Goal: Task Accomplishment & Management: Complete application form

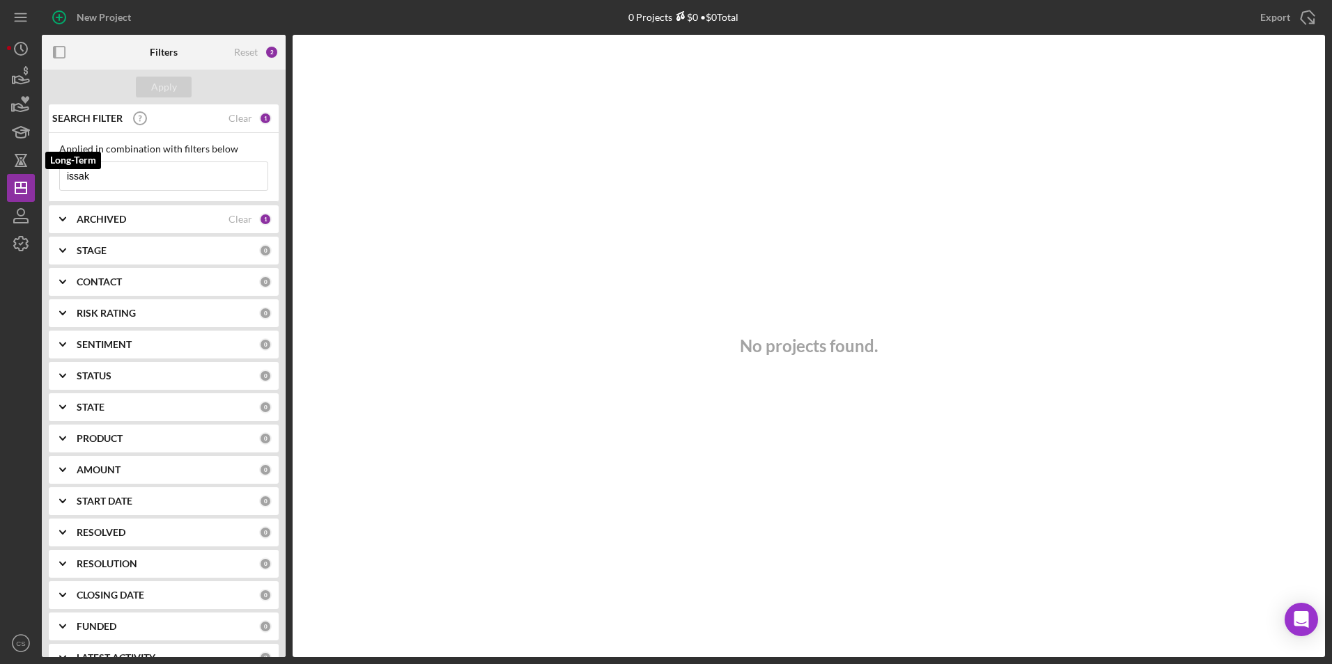
drag, startPoint x: 178, startPoint y: 171, endPoint x: -38, endPoint y: 162, distance: 216.8
click at [0, 162] on html "New Project 0 Projects $0 • $0 Total issak Export Icon/Export Filters Reset 2 A…" at bounding box center [666, 332] width 1332 height 664
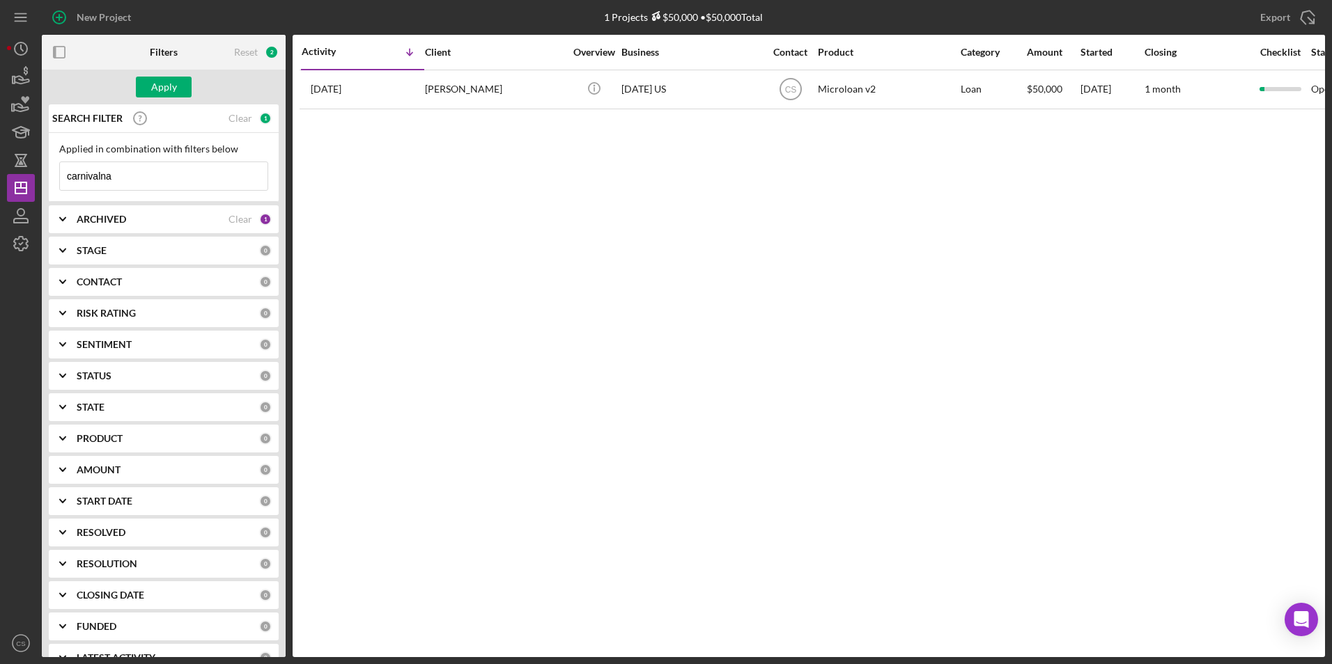
type input "carnivalna"
drag, startPoint x: 154, startPoint y: 178, endPoint x: -42, endPoint y: 182, distance: 196.4
click at [0, 182] on html "New Project 1 Projects $50,000 • $50,000 Total issak Export Icon/Export Filters…" at bounding box center [666, 332] width 1332 height 664
click at [164, 80] on div "Apply" at bounding box center [164, 87] width 26 height 21
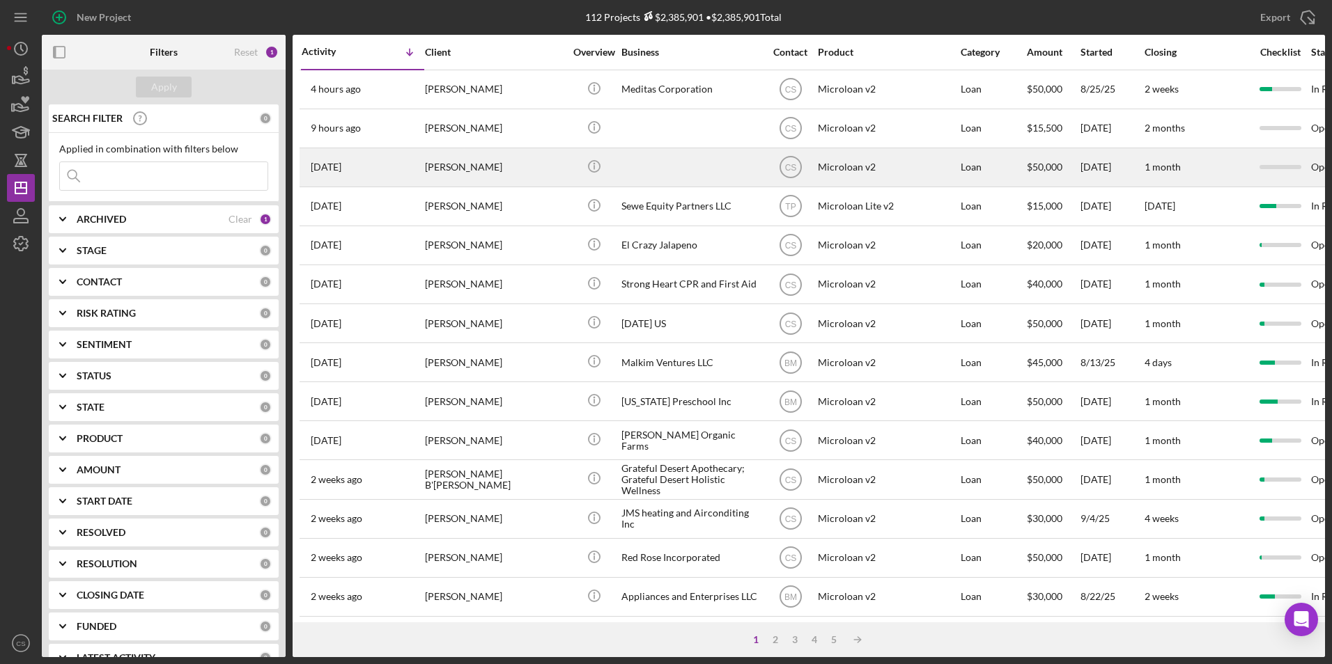
click at [673, 184] on div at bounding box center [690, 167] width 139 height 37
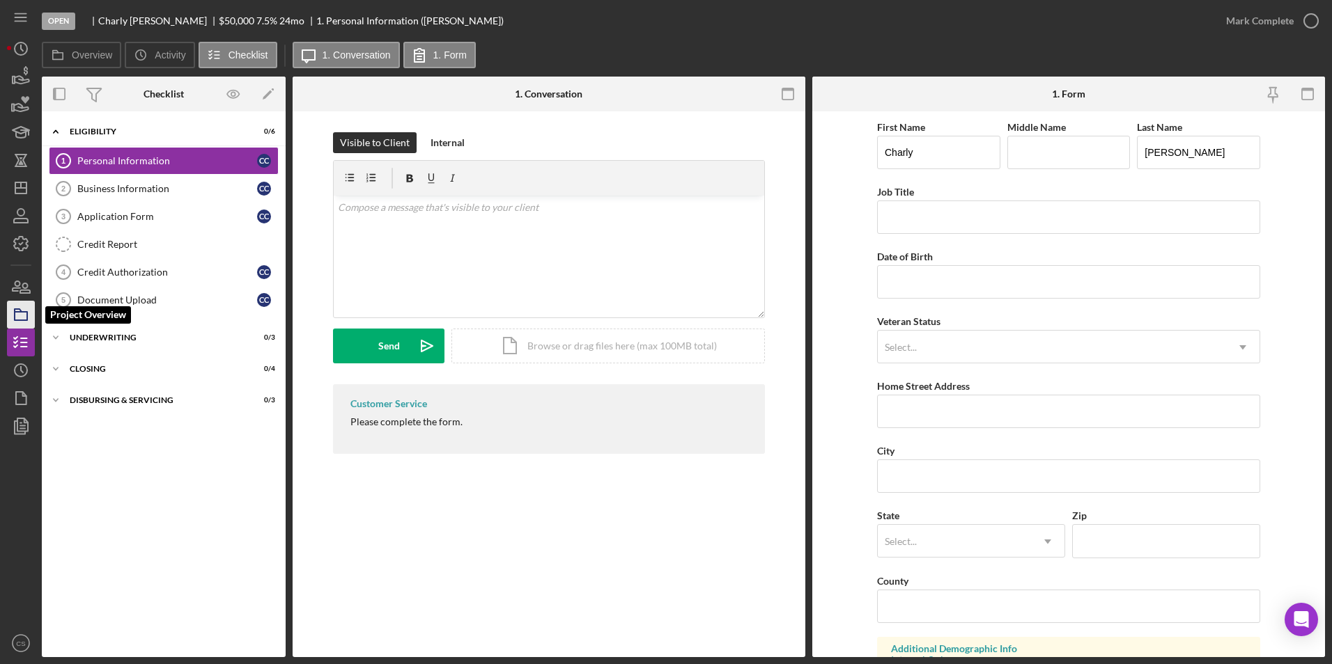
click at [24, 308] on icon "button" at bounding box center [20, 314] width 35 height 35
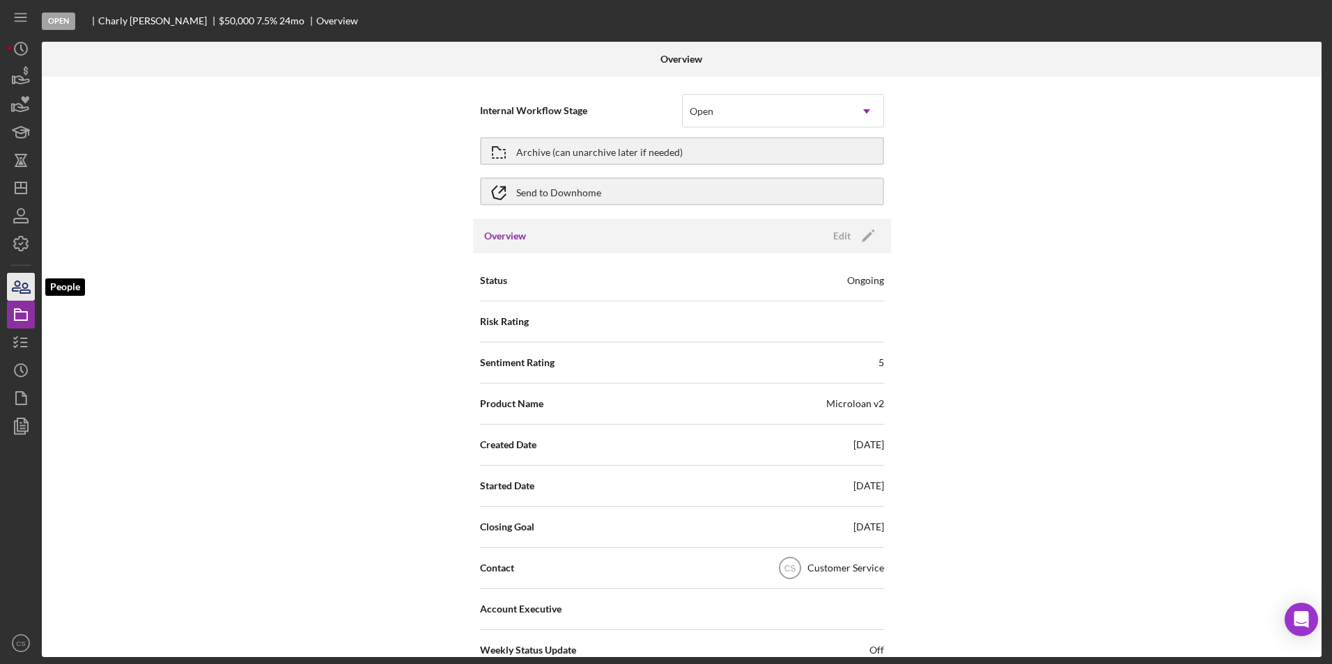
click at [24, 292] on icon "button" at bounding box center [20, 287] width 35 height 35
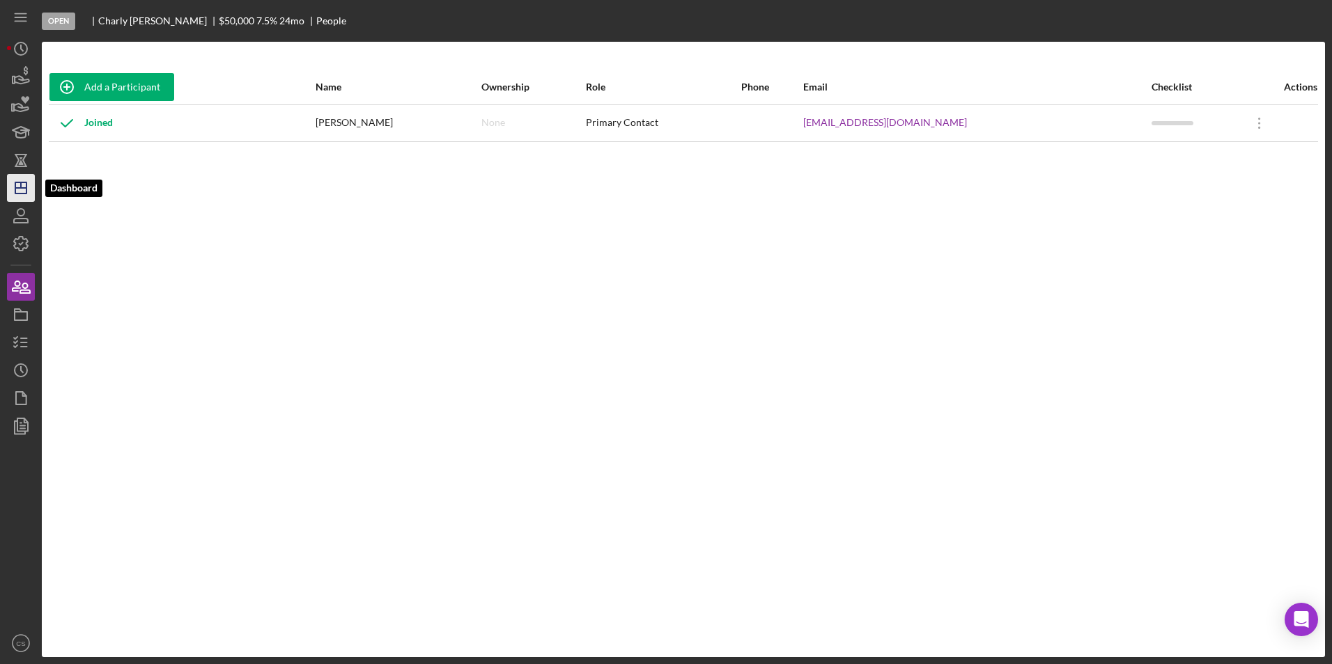
click at [29, 185] on icon "Icon/Dashboard" at bounding box center [20, 188] width 35 height 35
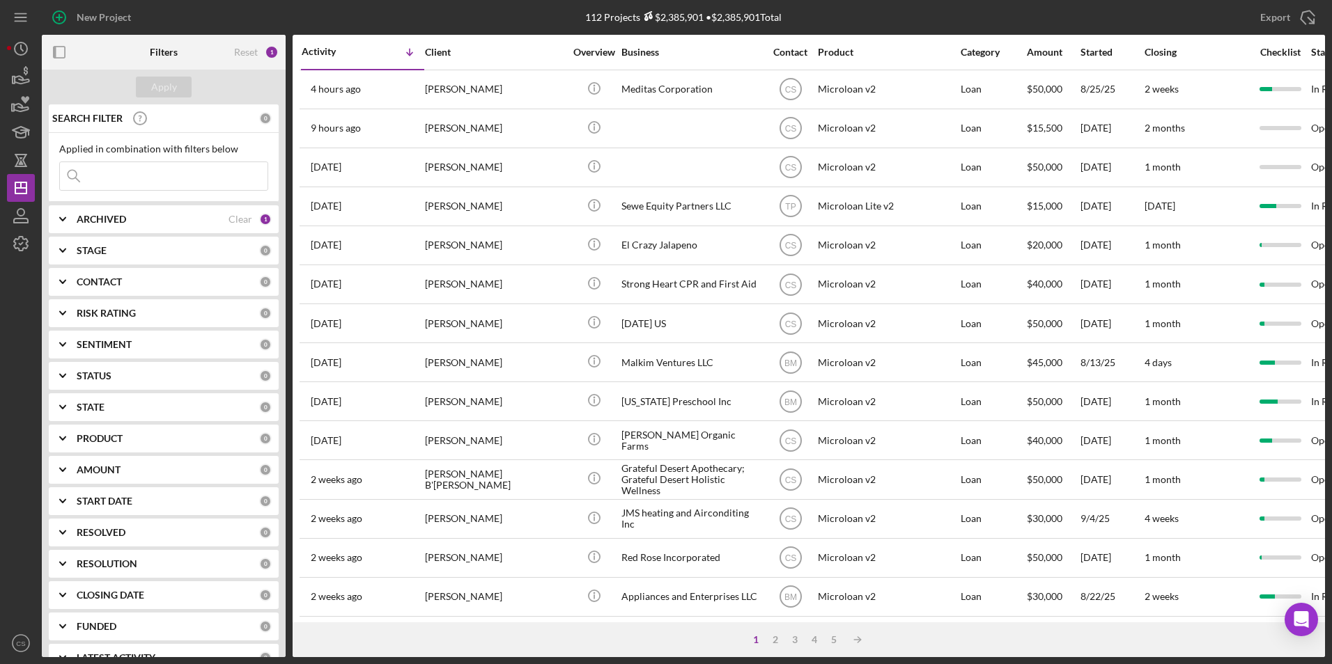
click at [665, 132] on div at bounding box center [690, 128] width 139 height 37
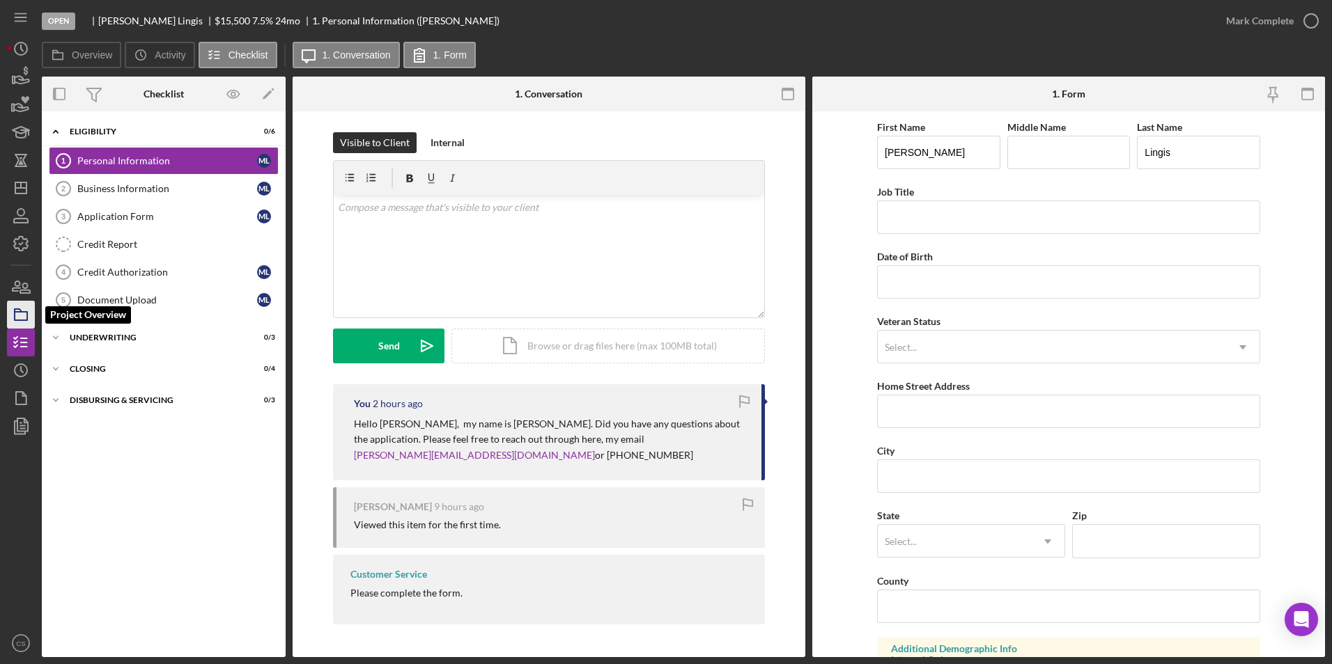
click at [16, 306] on icon "button" at bounding box center [20, 314] width 35 height 35
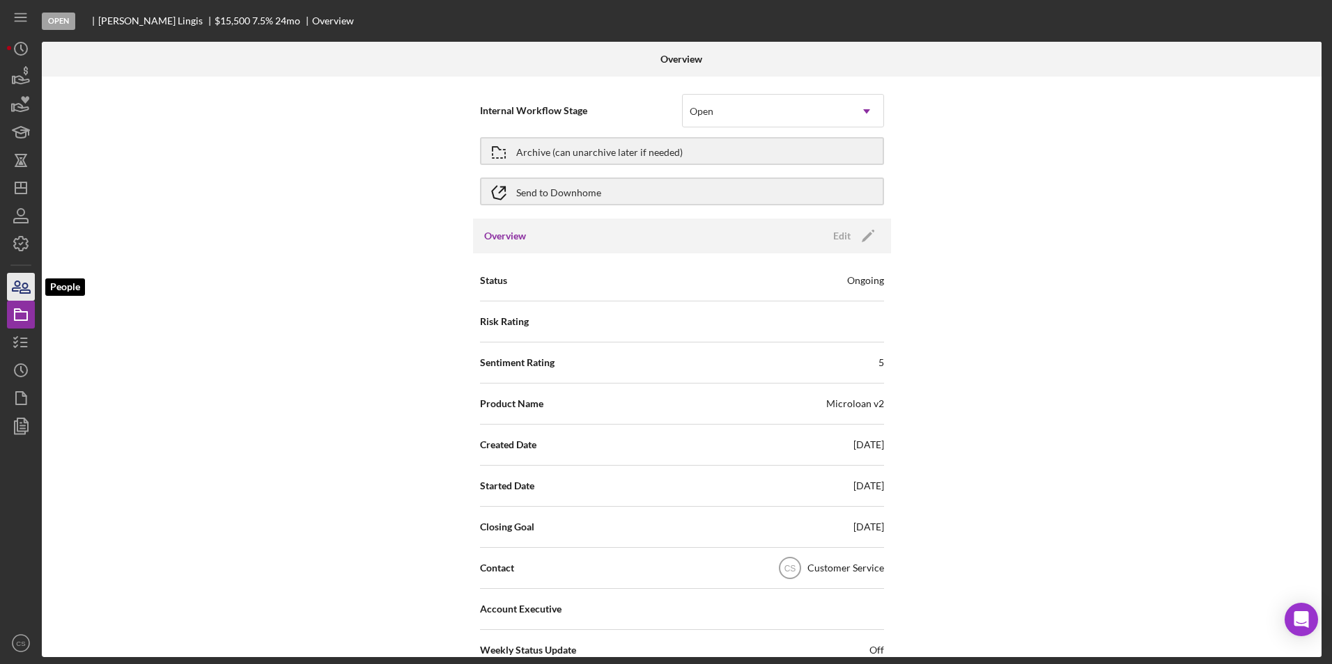
click at [17, 296] on icon "button" at bounding box center [20, 287] width 35 height 35
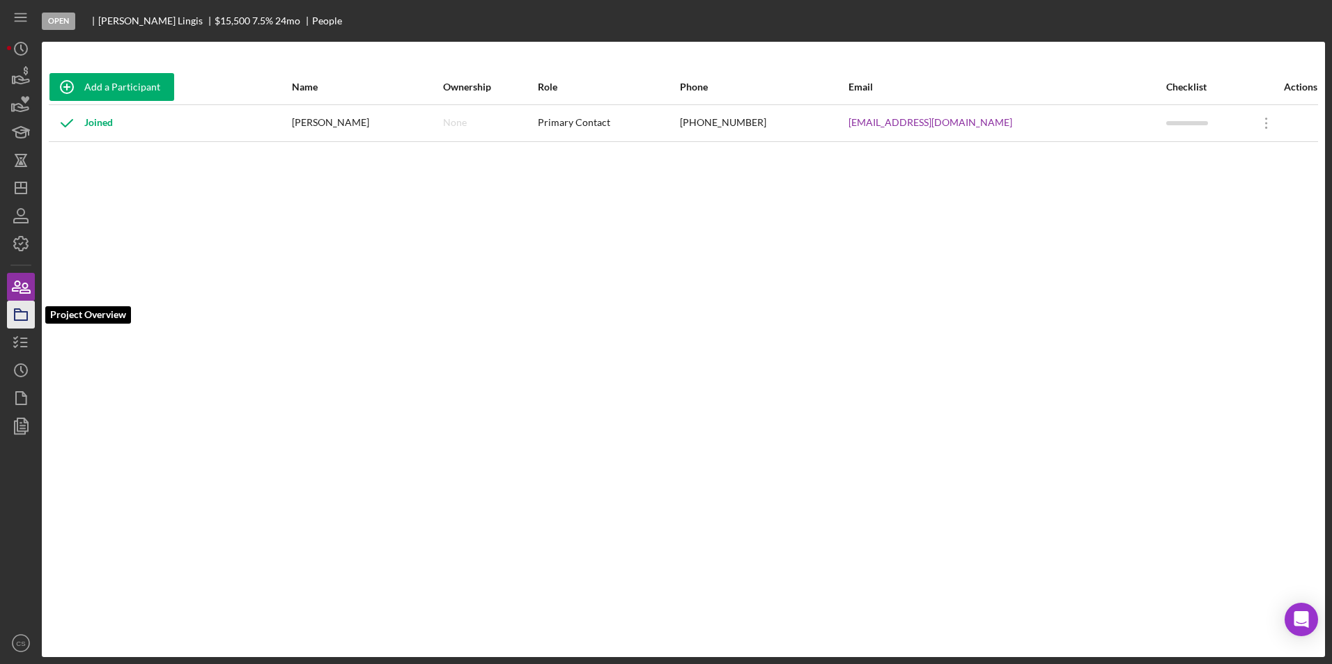
click at [16, 305] on icon "button" at bounding box center [20, 314] width 35 height 35
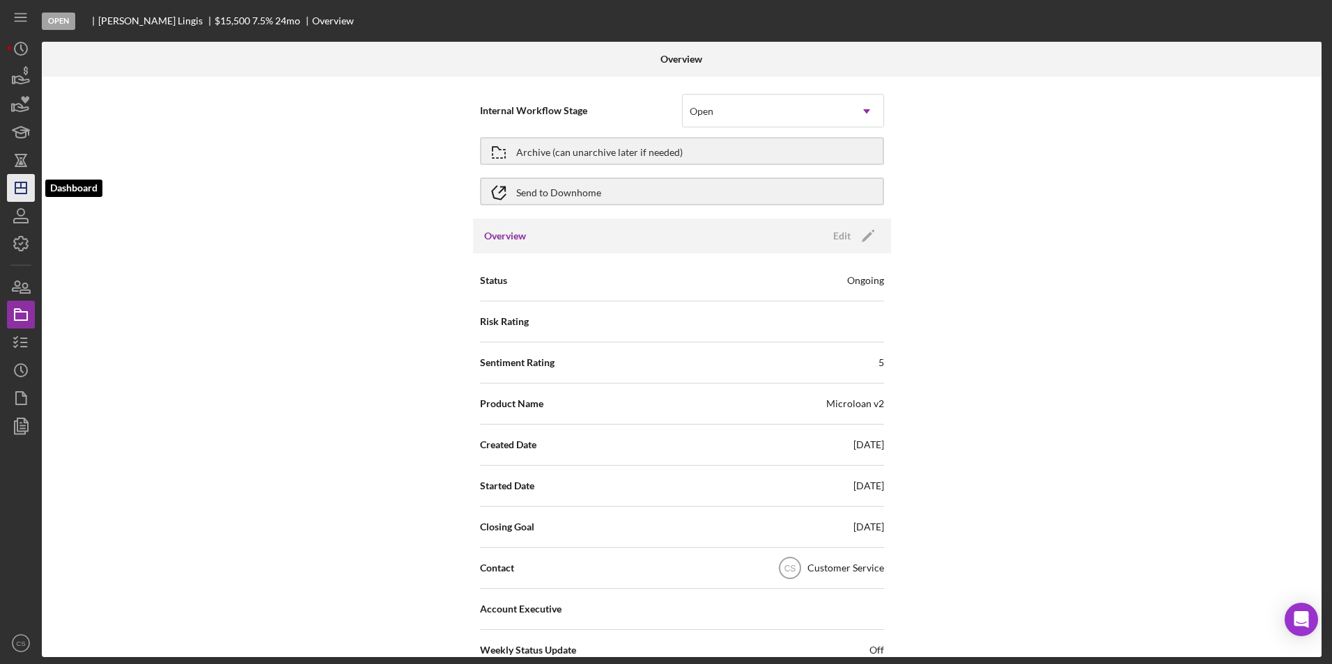
click at [15, 198] on icon "Icon/Dashboard" at bounding box center [20, 188] width 35 height 35
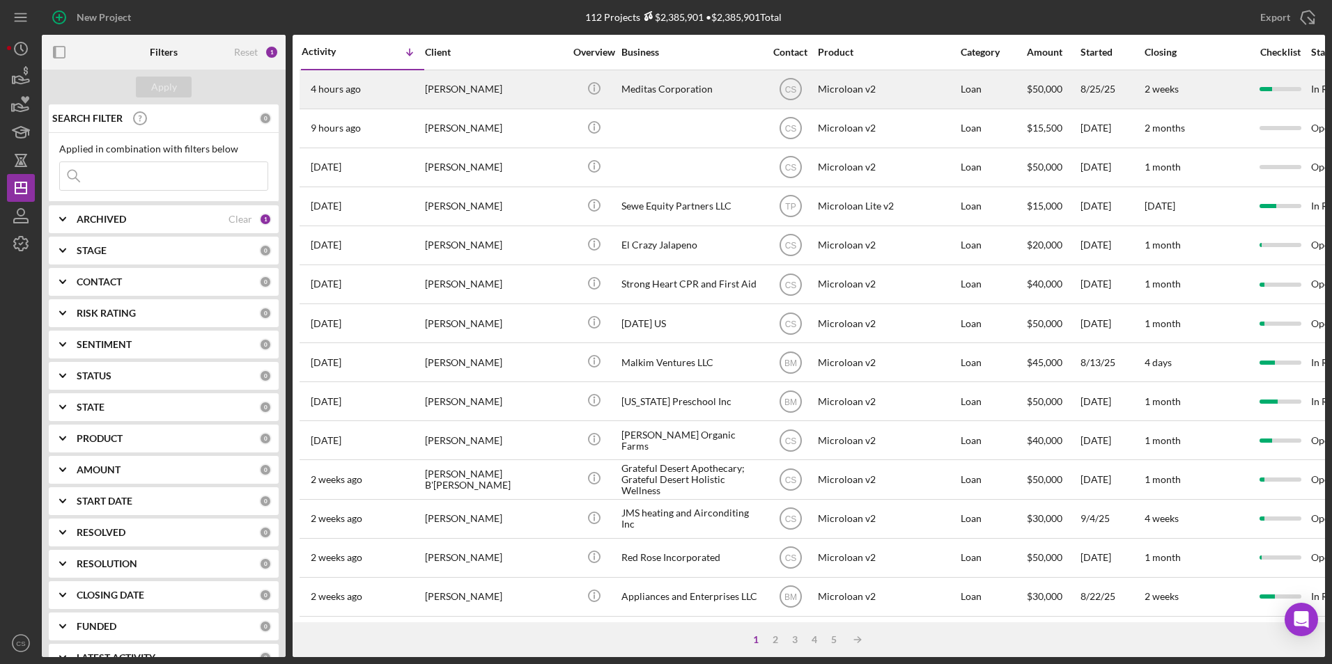
click at [692, 92] on div "Meditas Corporation" at bounding box center [690, 89] width 139 height 37
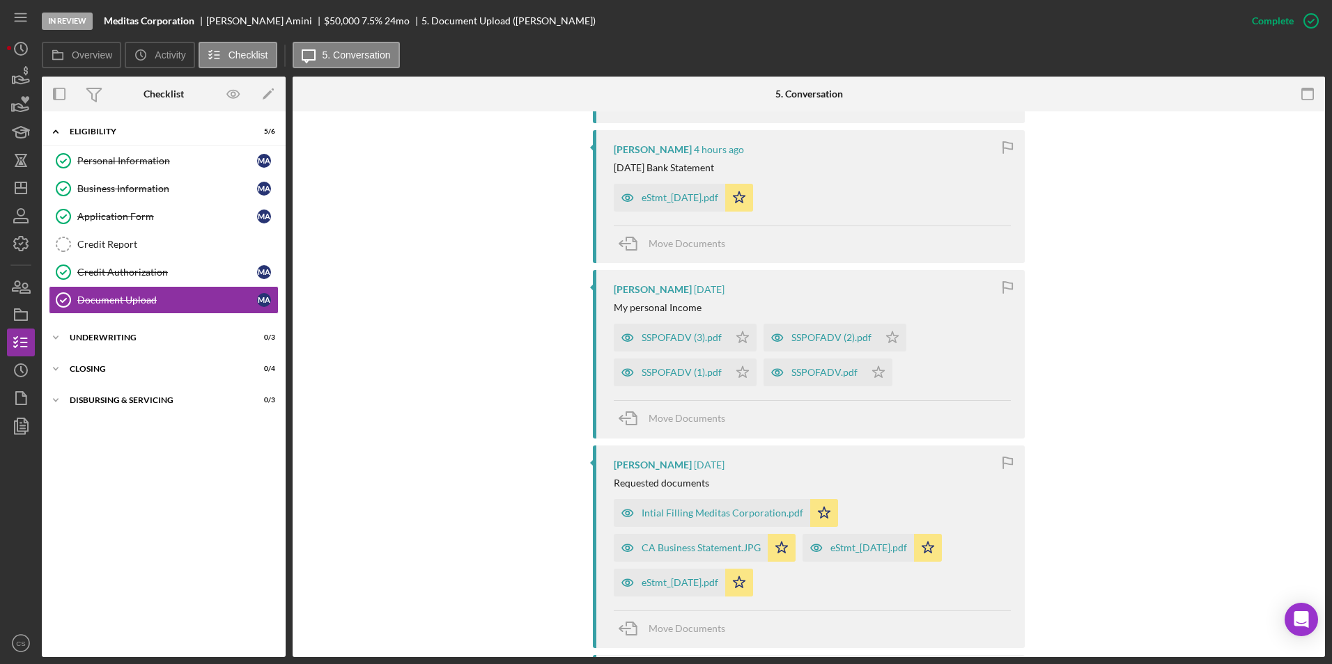
scroll to position [1671, 0]
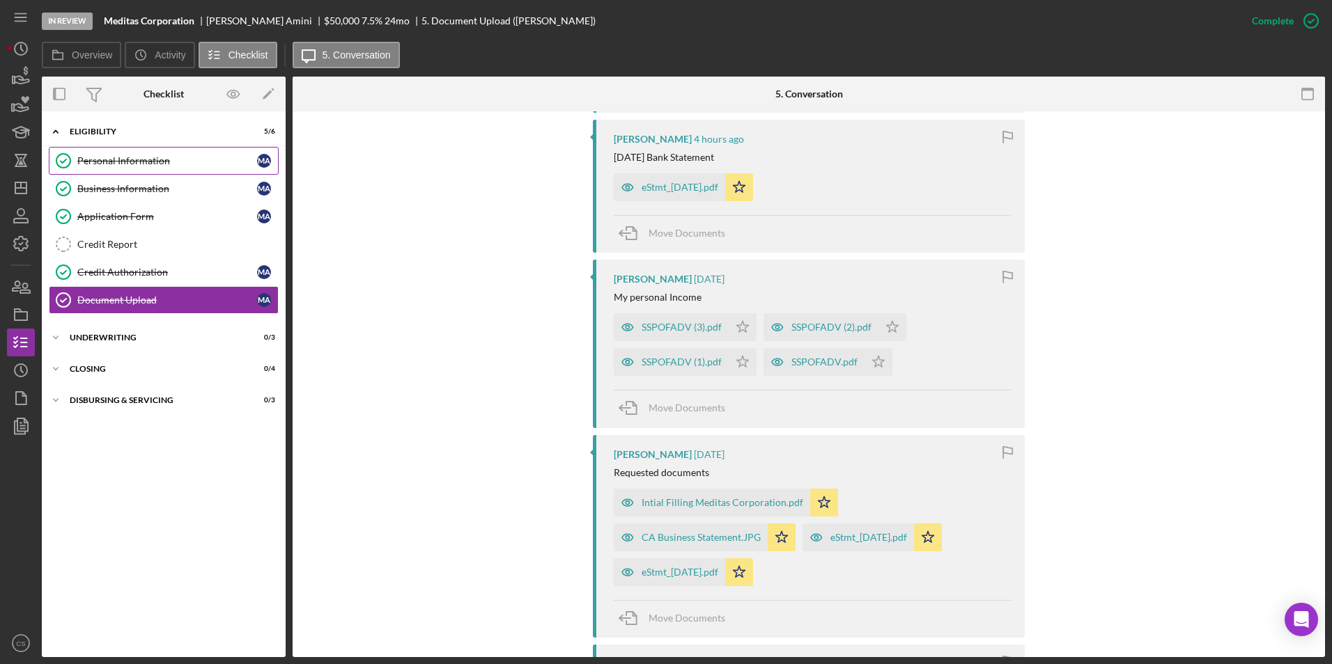
click at [191, 165] on div "Personal Information" at bounding box center [167, 160] width 180 height 11
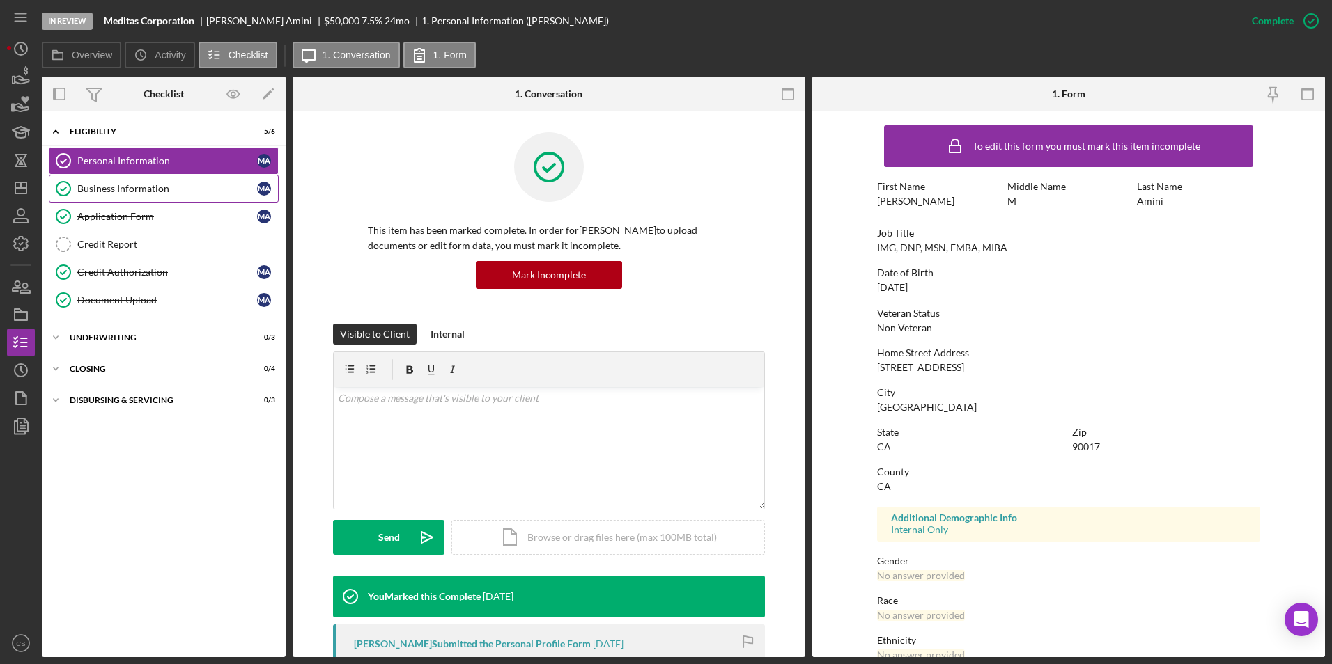
click at [194, 185] on div "Business Information" at bounding box center [167, 188] width 180 height 11
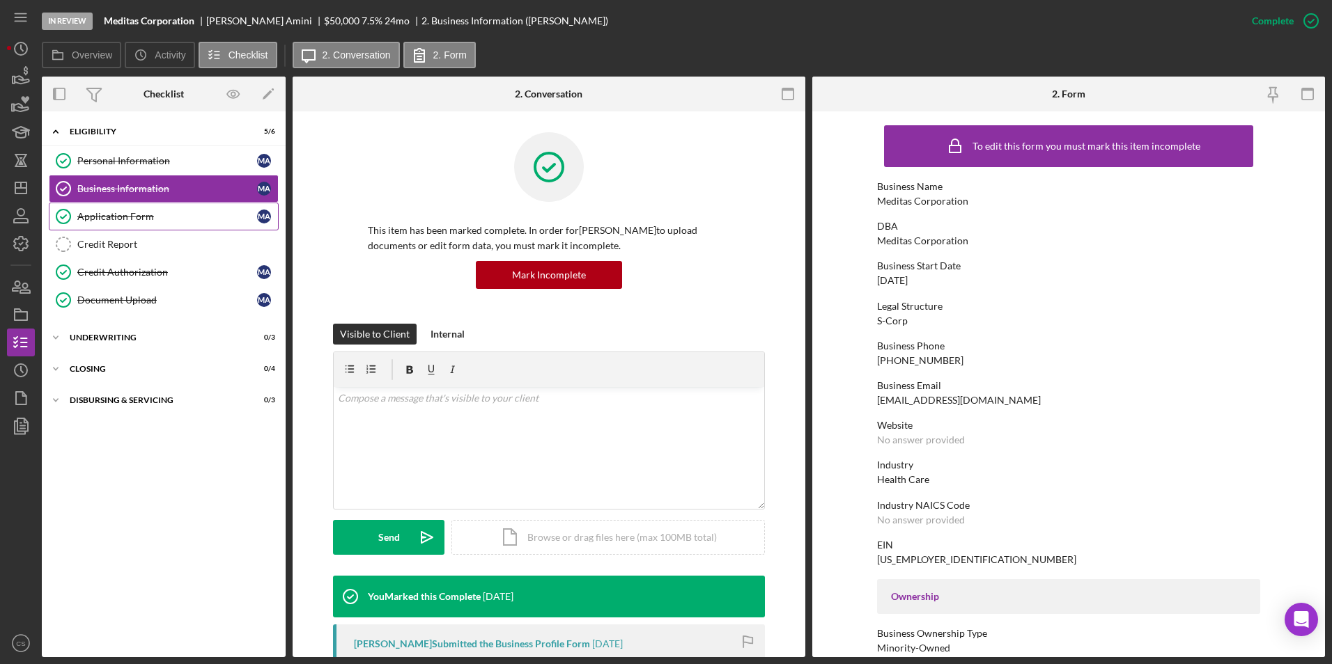
click at [194, 212] on div "Application Form" at bounding box center [167, 216] width 180 height 11
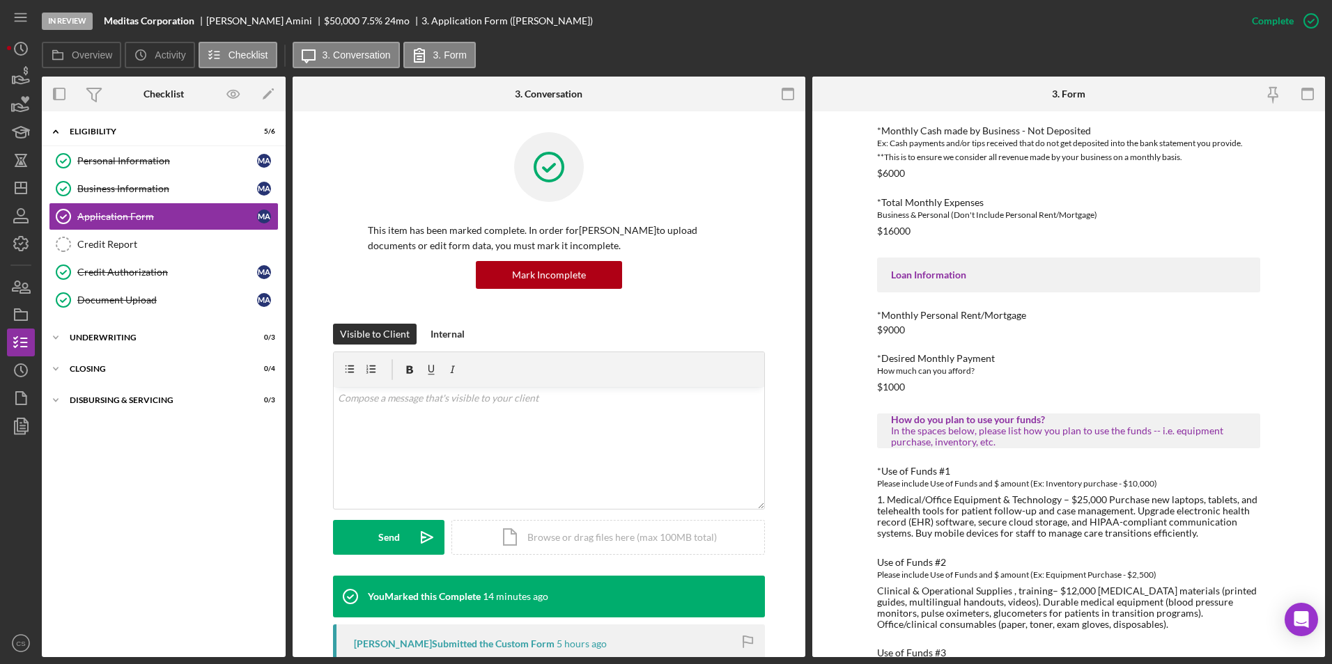
scroll to position [694, 0]
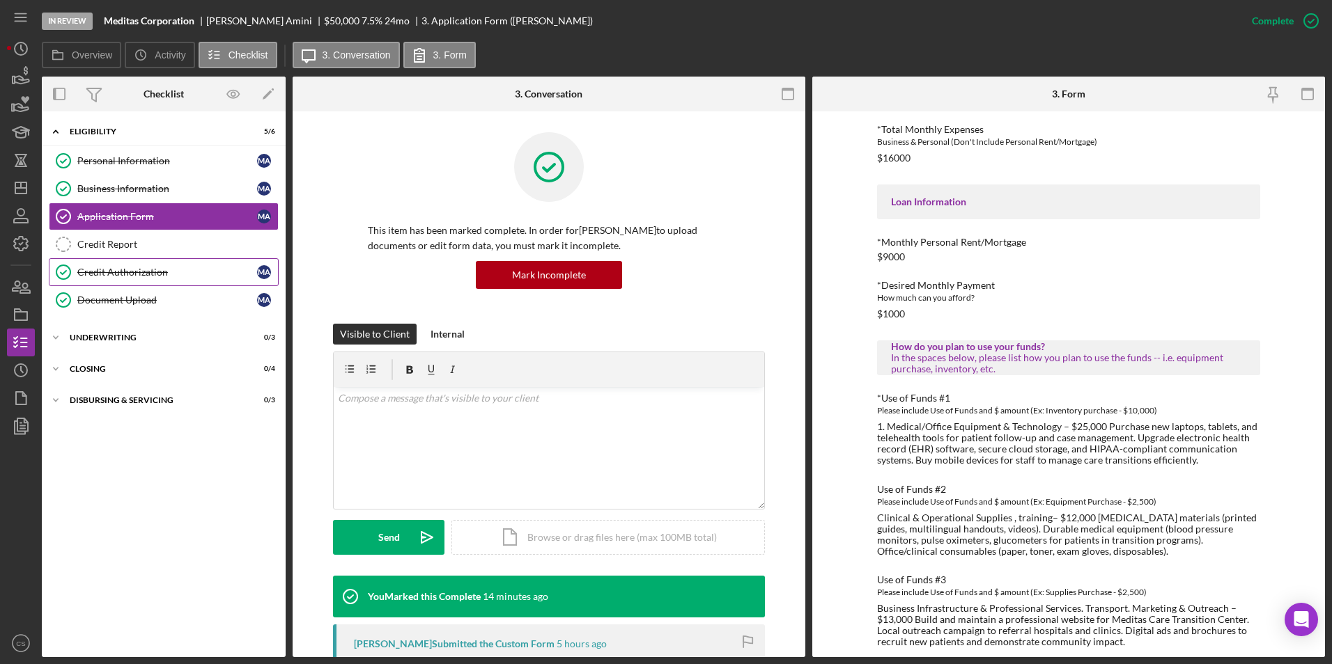
click at [111, 274] on div "Credit Authorization" at bounding box center [167, 272] width 180 height 11
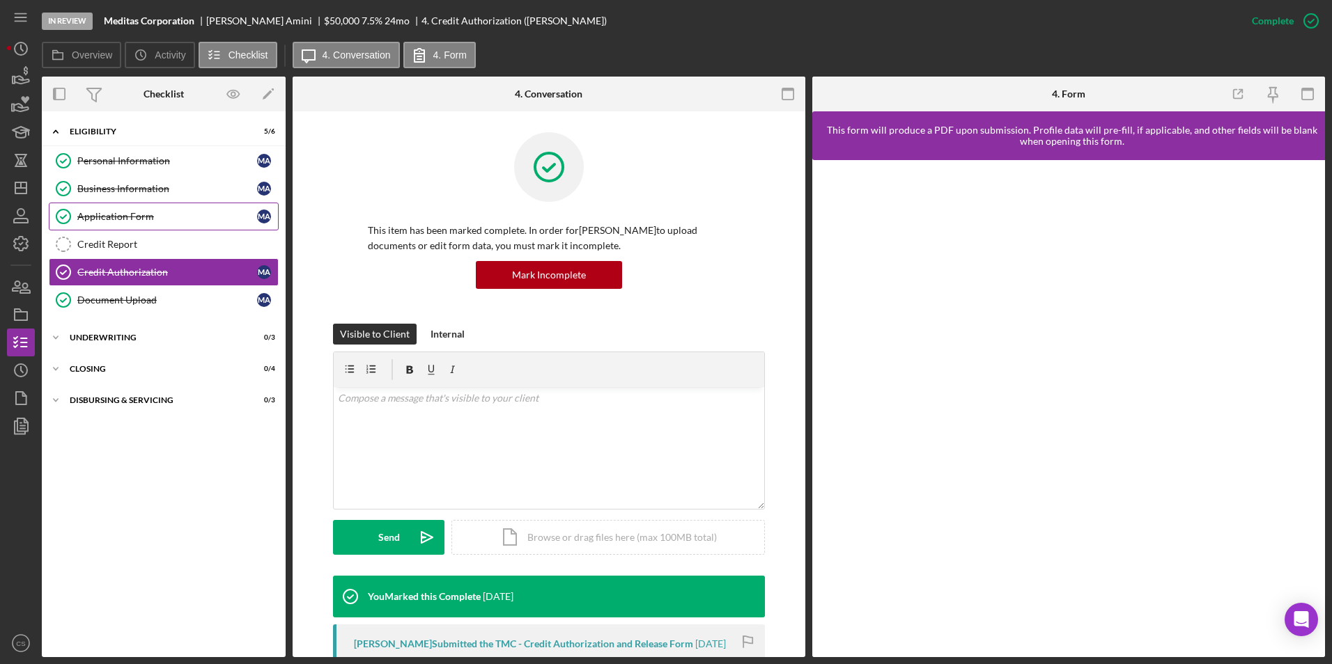
click at [161, 224] on link "Application Form Application Form M A" at bounding box center [164, 217] width 230 height 28
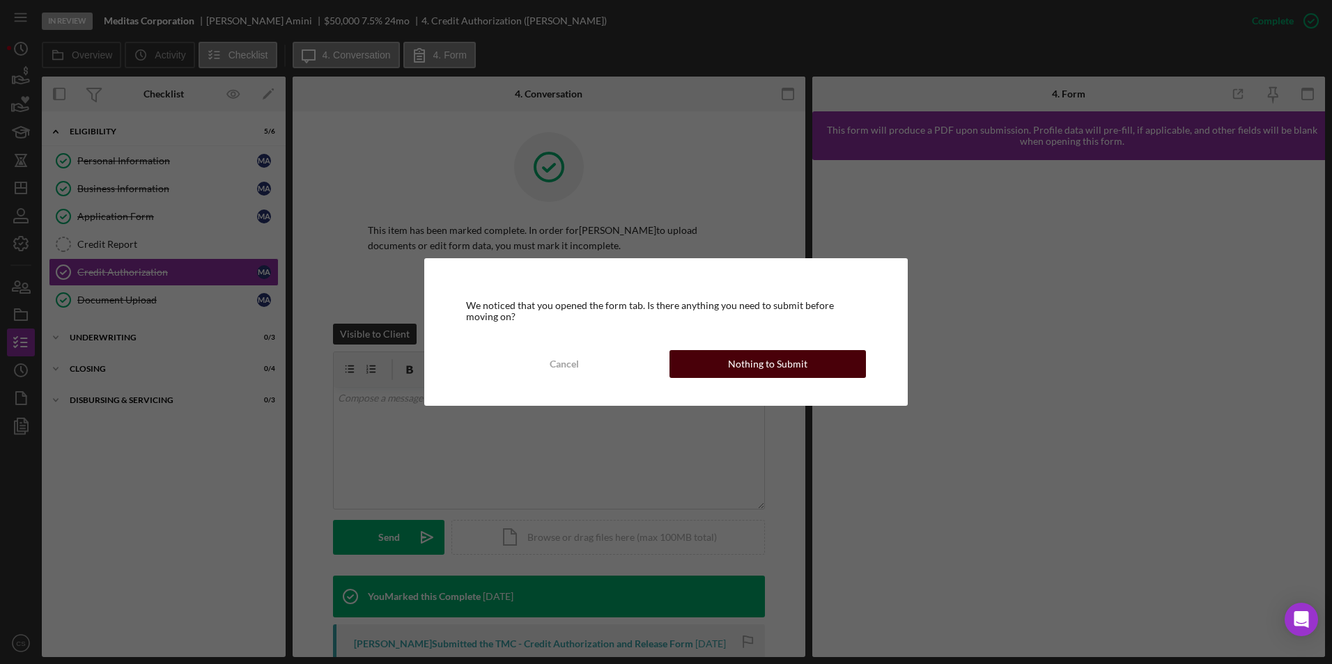
click at [827, 373] on button "Nothing to Submit" at bounding box center [767, 364] width 196 height 28
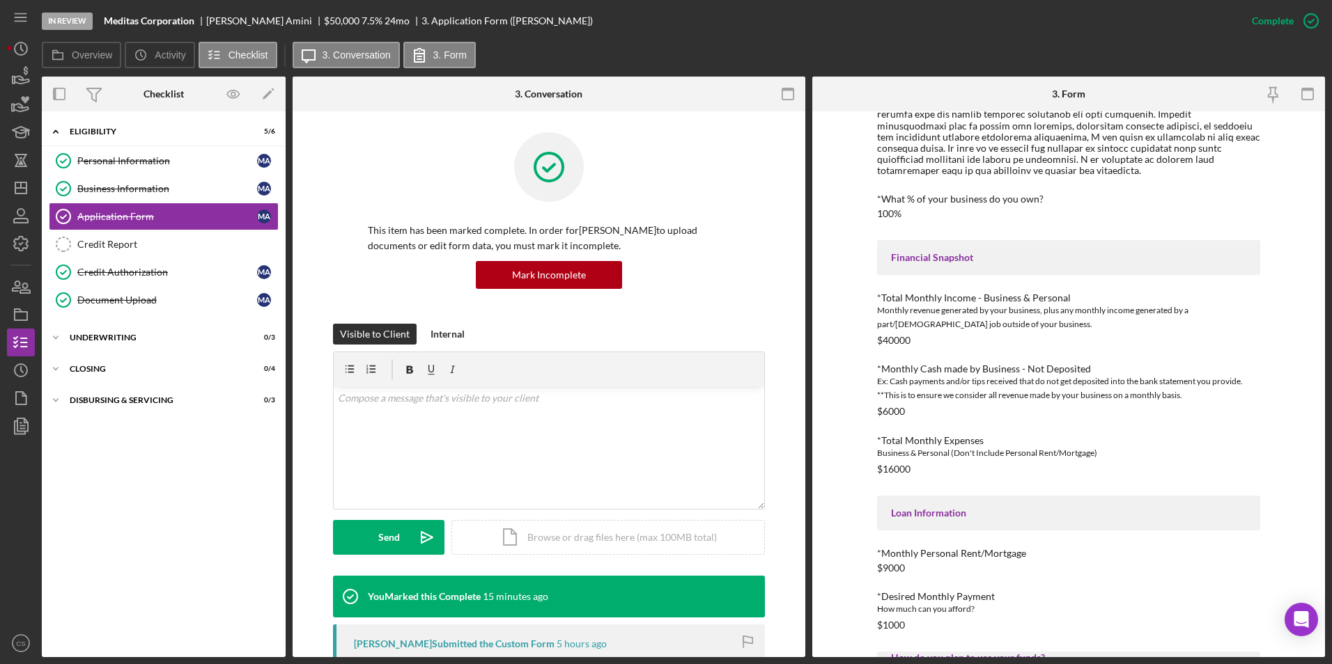
scroll to position [557, 0]
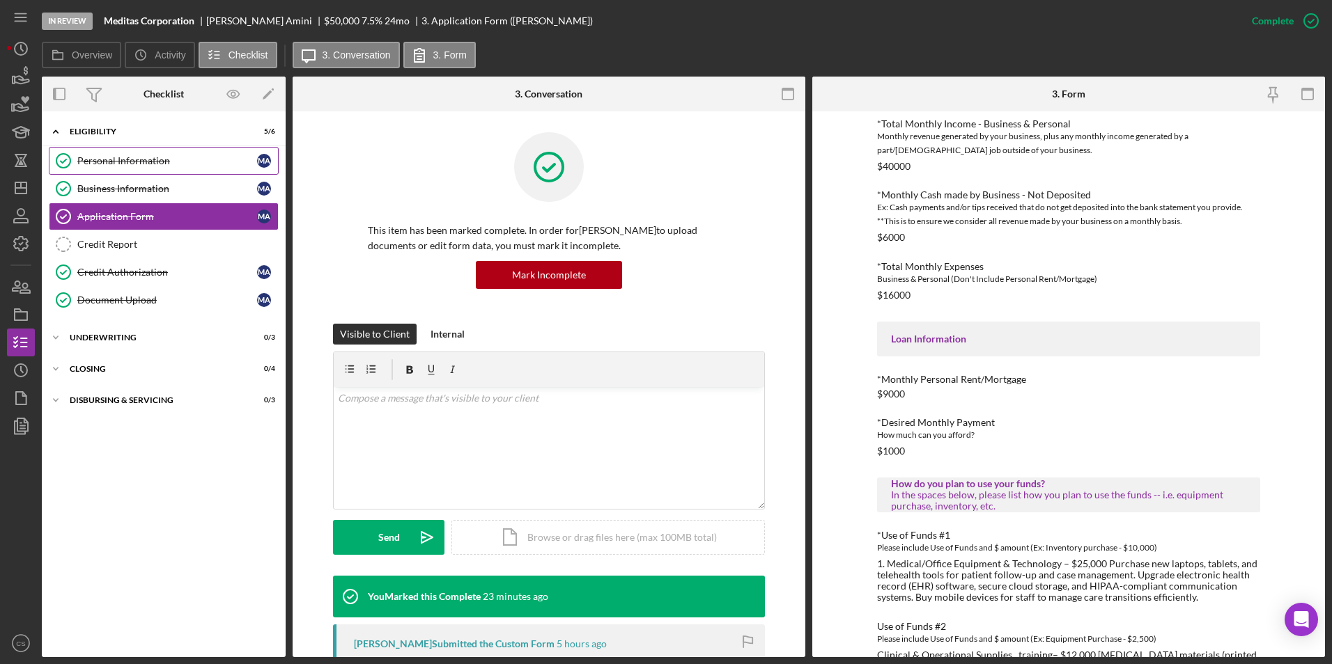
click at [191, 152] on link "Personal Information Personal Information M A" at bounding box center [164, 161] width 230 height 28
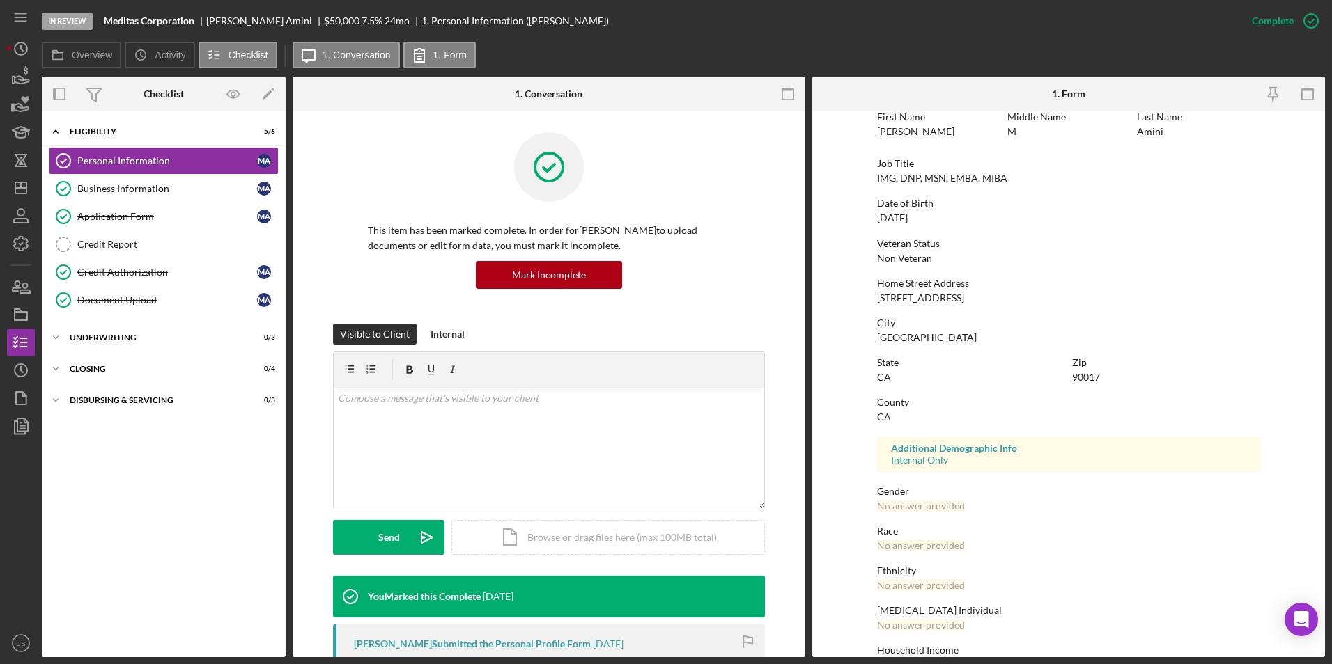
scroll to position [104, 0]
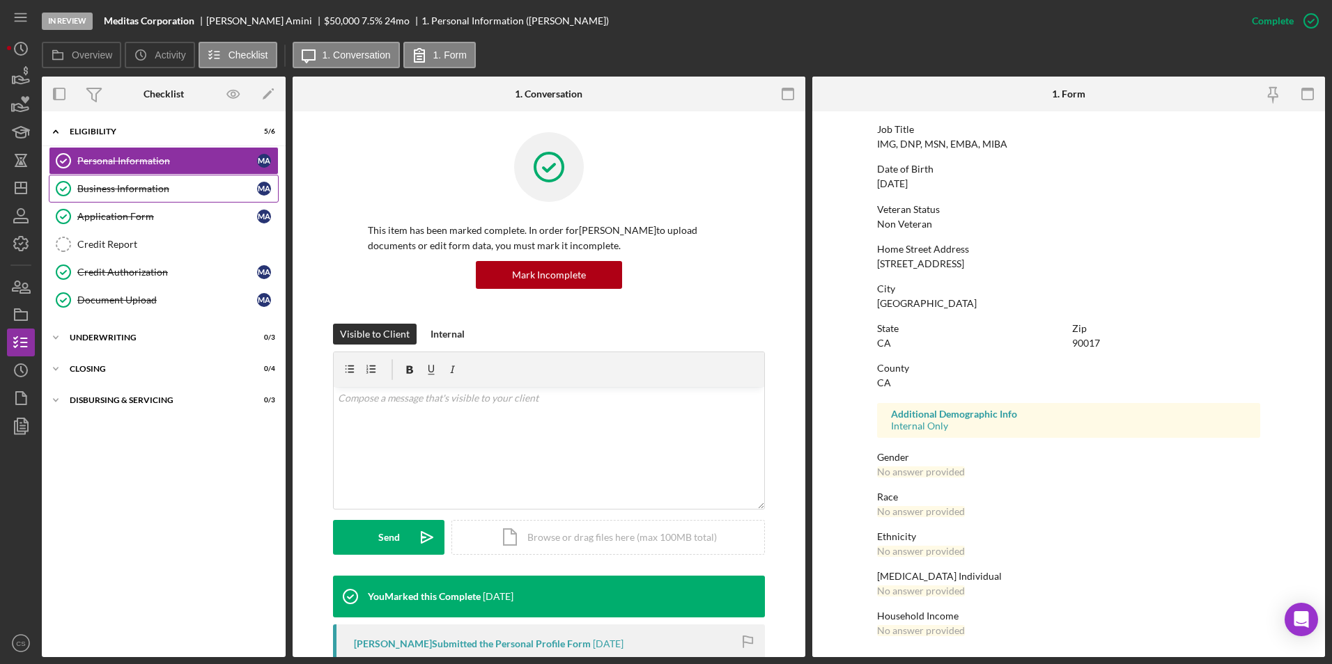
click at [221, 186] on div "Business Information" at bounding box center [167, 188] width 180 height 11
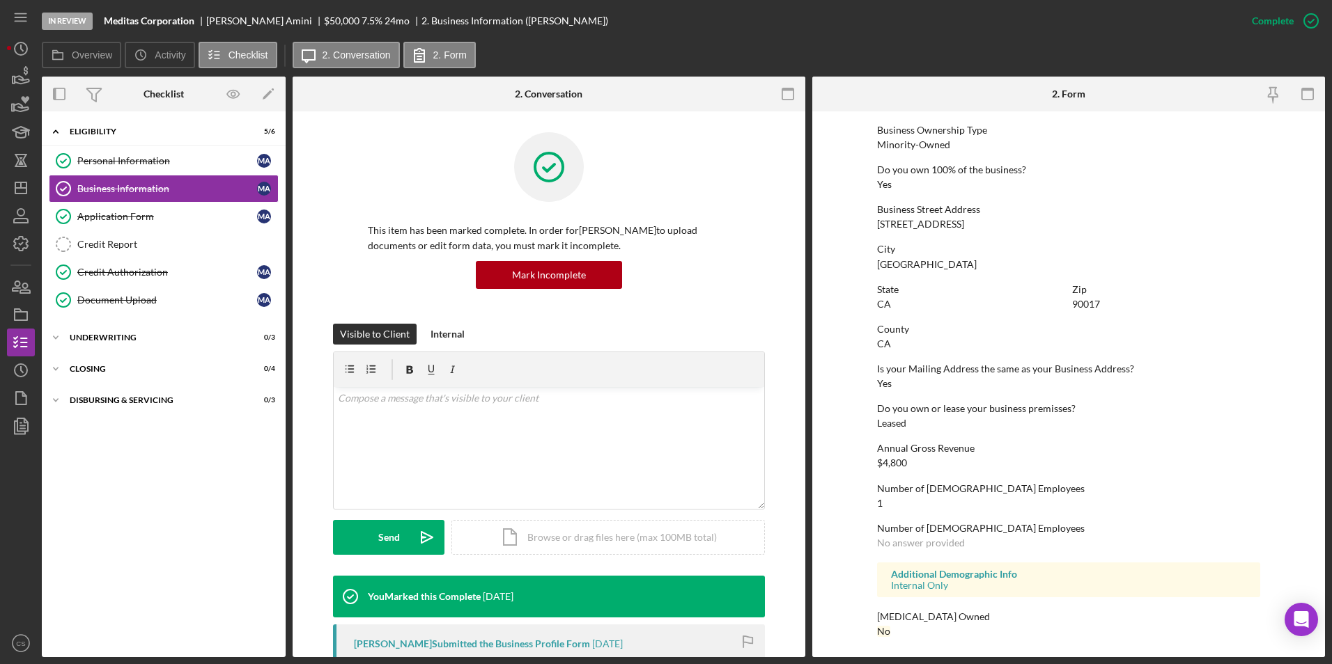
scroll to position [504, 0]
click at [151, 164] on div "Personal Information" at bounding box center [167, 160] width 180 height 11
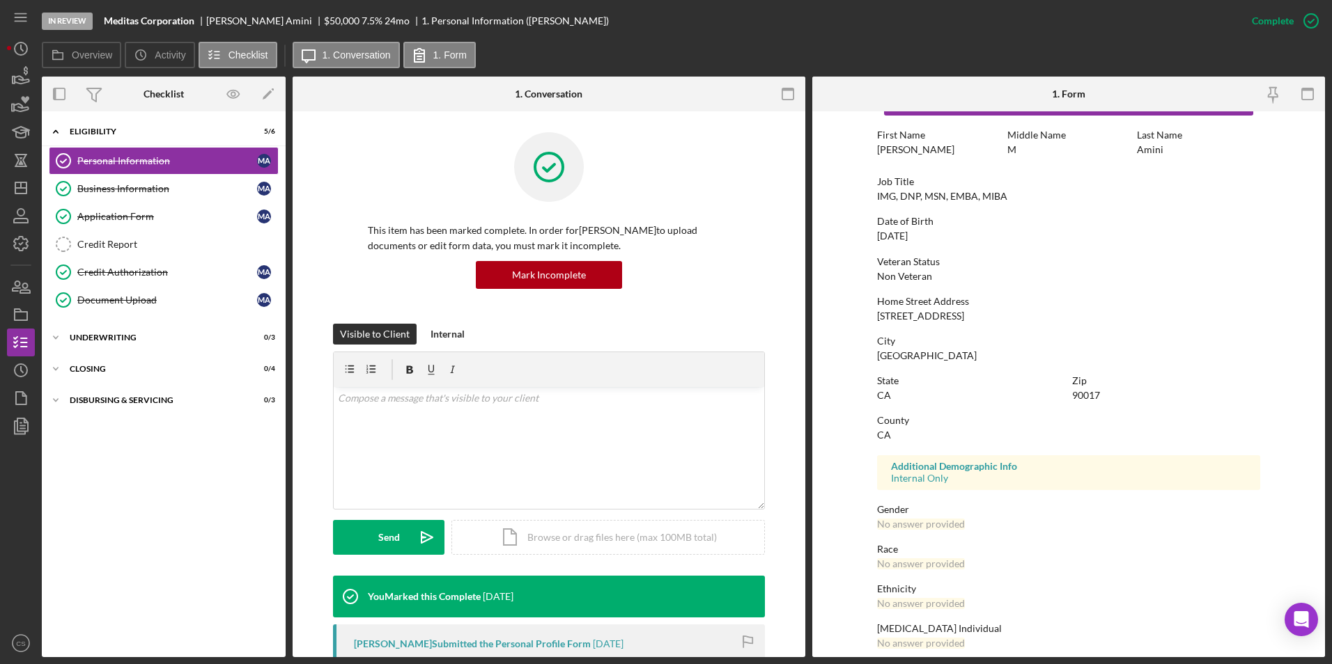
scroll to position [104, 0]
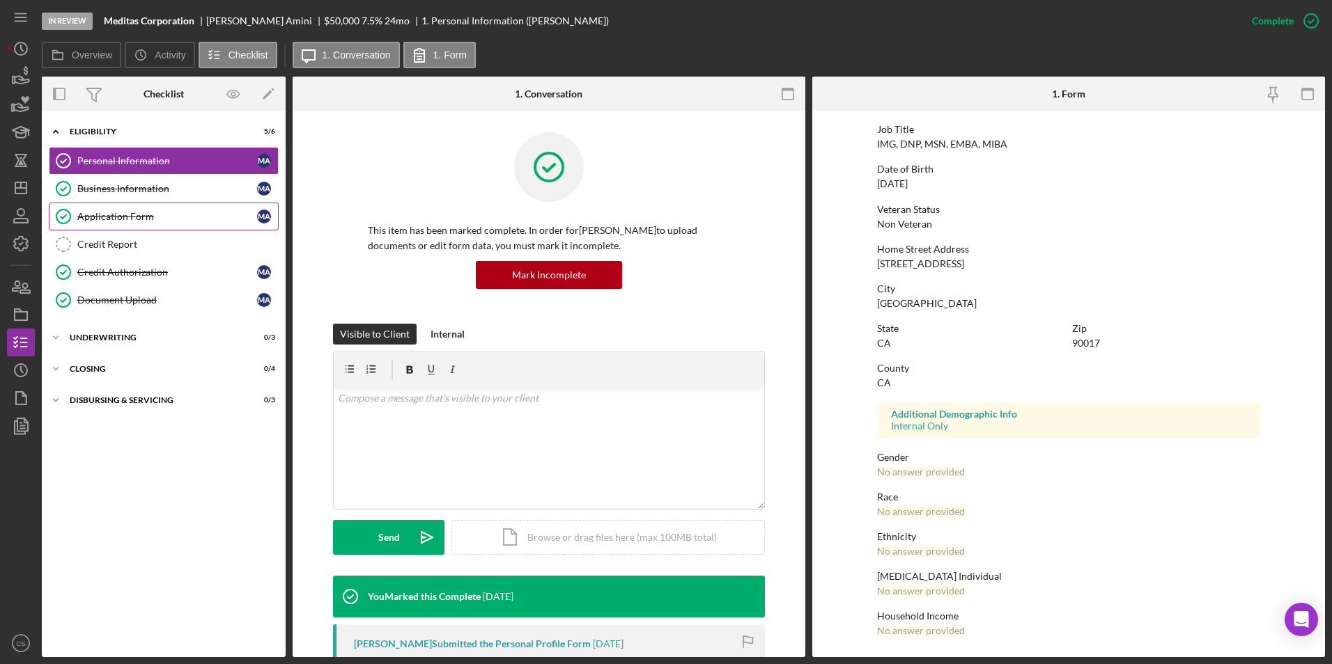
click at [216, 226] on link "Application Form Application Form M A" at bounding box center [164, 217] width 230 height 28
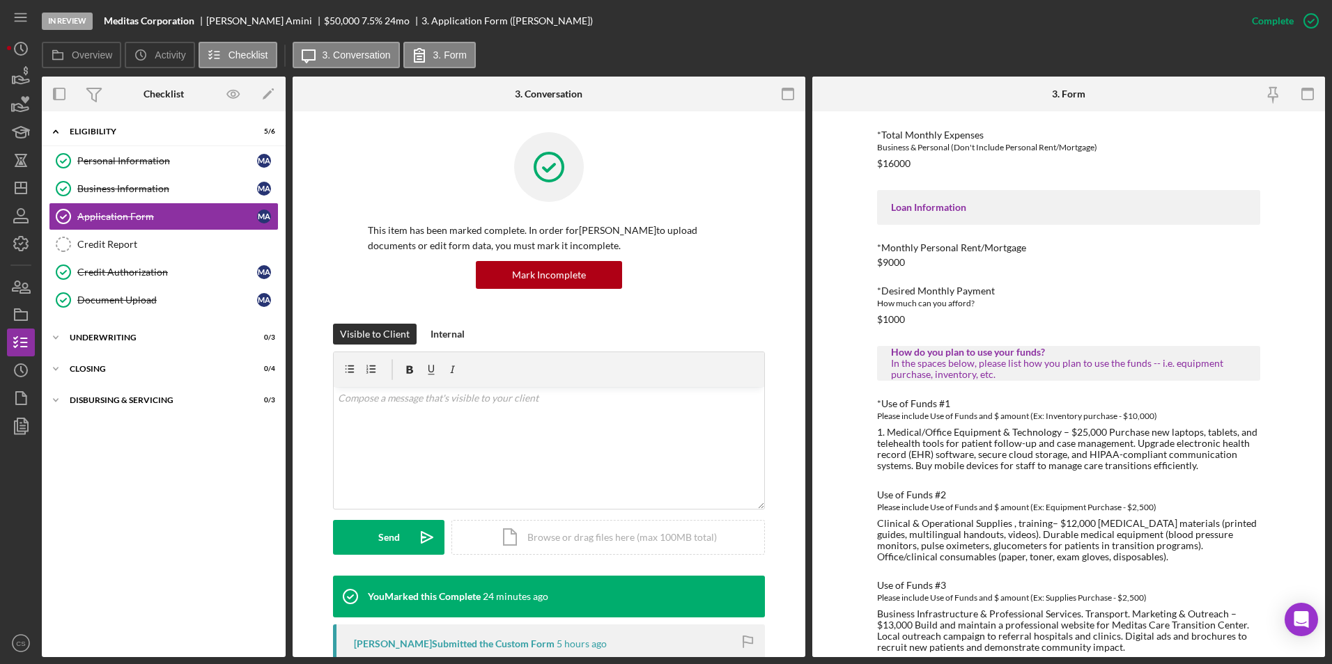
scroll to position [694, 0]
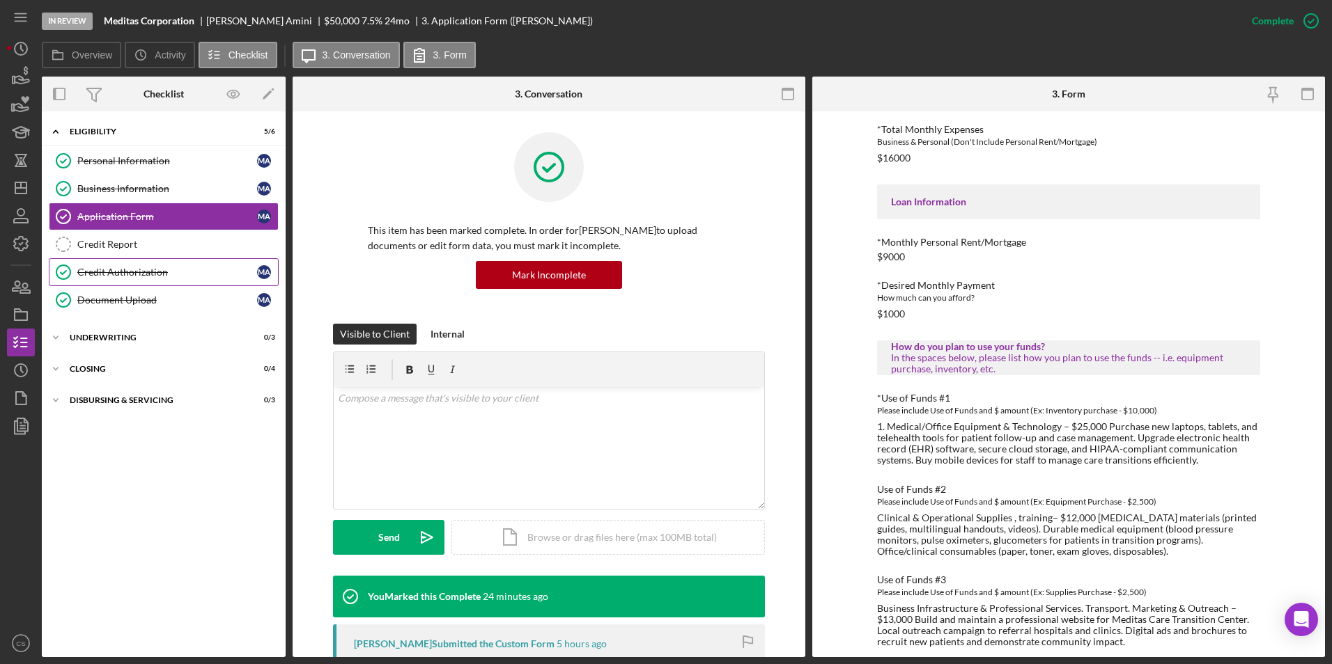
click at [177, 264] on link "Credit Authorization Credit Authorization M A" at bounding box center [164, 272] width 230 height 28
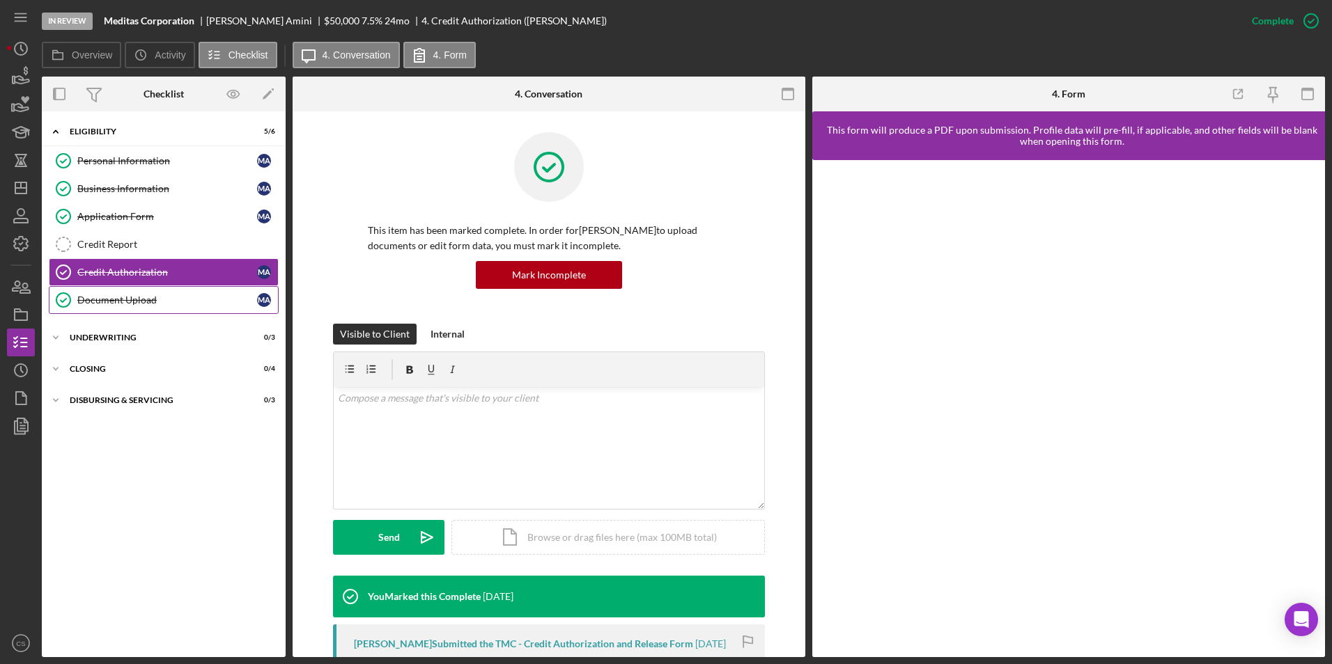
click at [178, 310] on link "Document Upload Document Upload M A" at bounding box center [164, 300] width 230 height 28
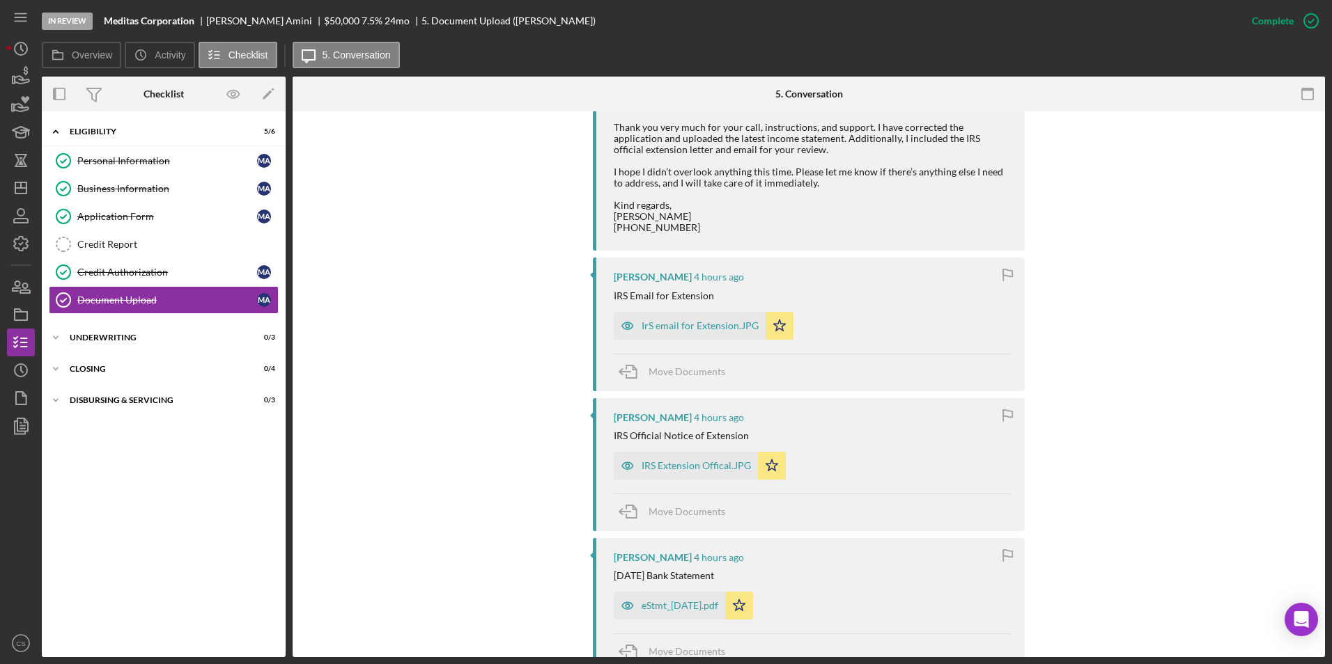
scroll to position [1254, 0]
click at [703, 339] on div "IrS email for Extension.JPG" at bounding box center [690, 325] width 152 height 28
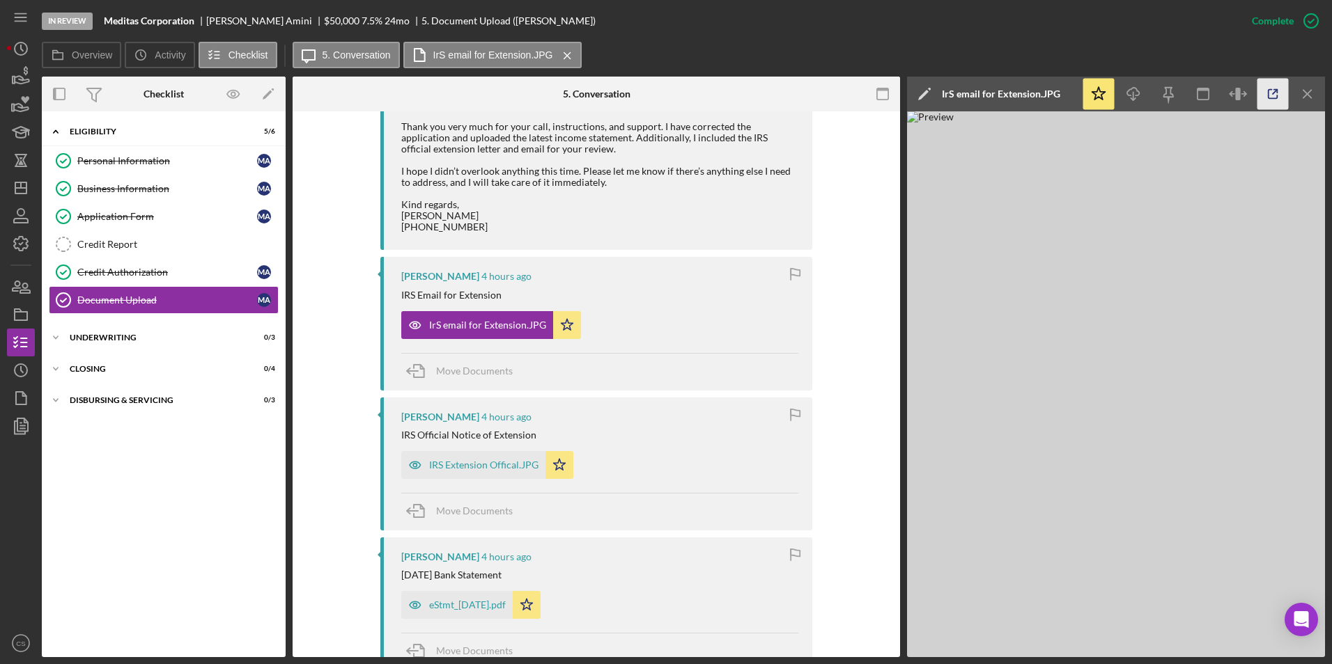
click at [1272, 98] on icon "button" at bounding box center [1272, 94] width 9 height 9
click at [505, 471] on div "IRS Extension Offical.JPG" at bounding box center [483, 465] width 109 height 11
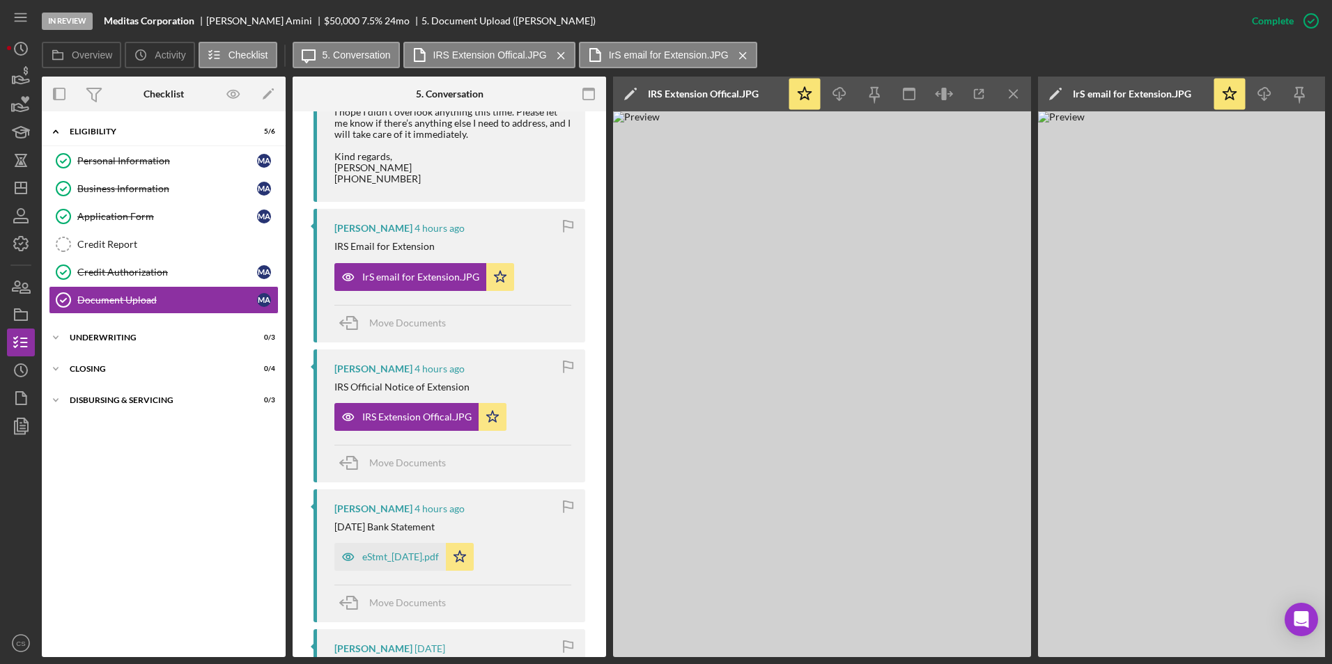
scroll to position [1559, 0]
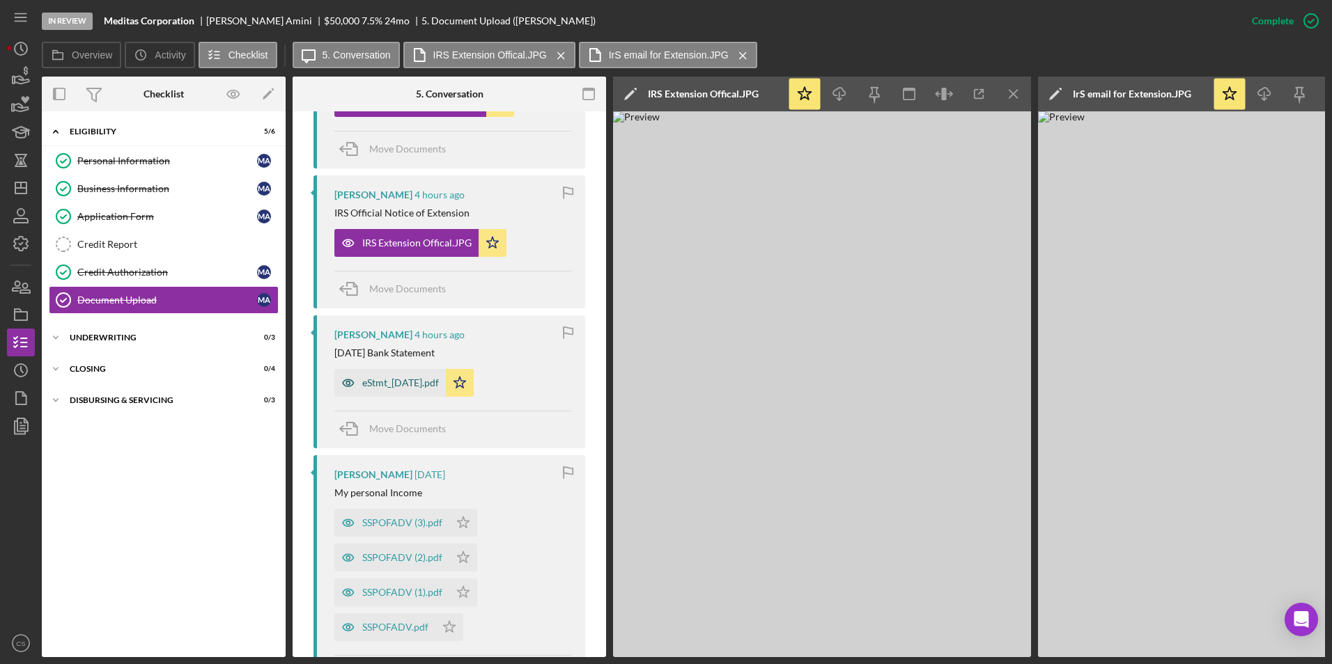
click at [411, 389] on div "eStmt_[DATE].pdf" at bounding box center [400, 382] width 77 height 11
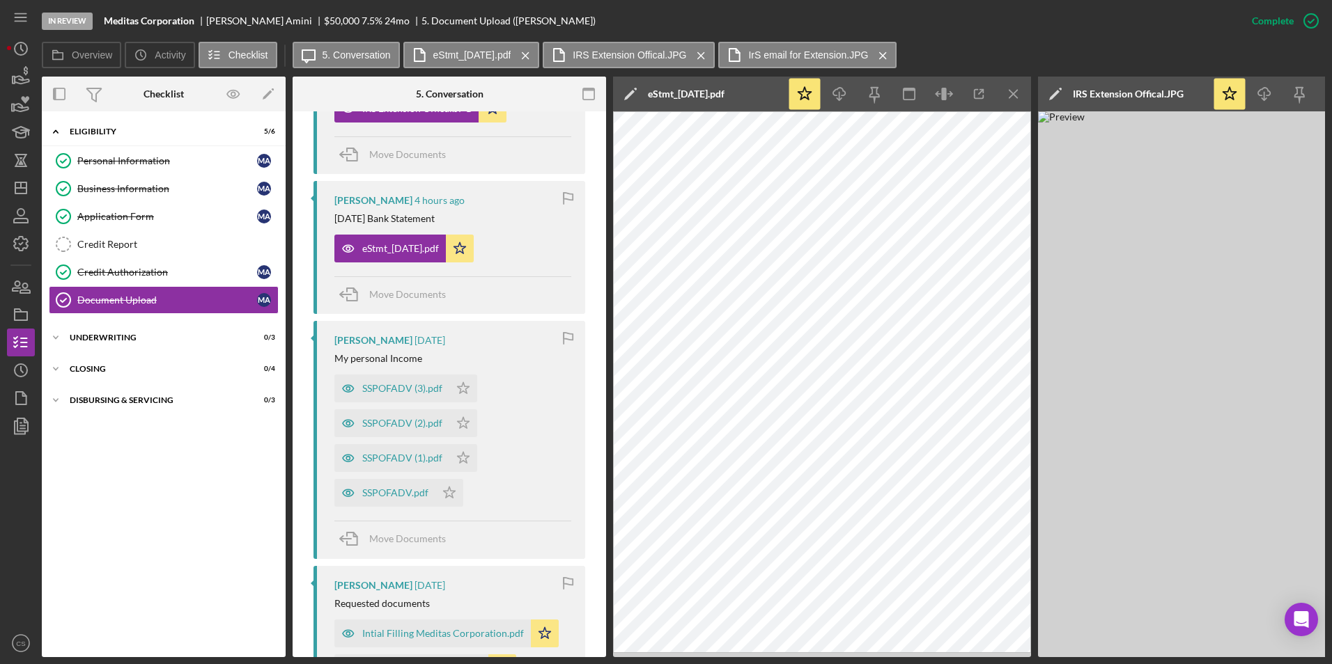
scroll to position [1698, 0]
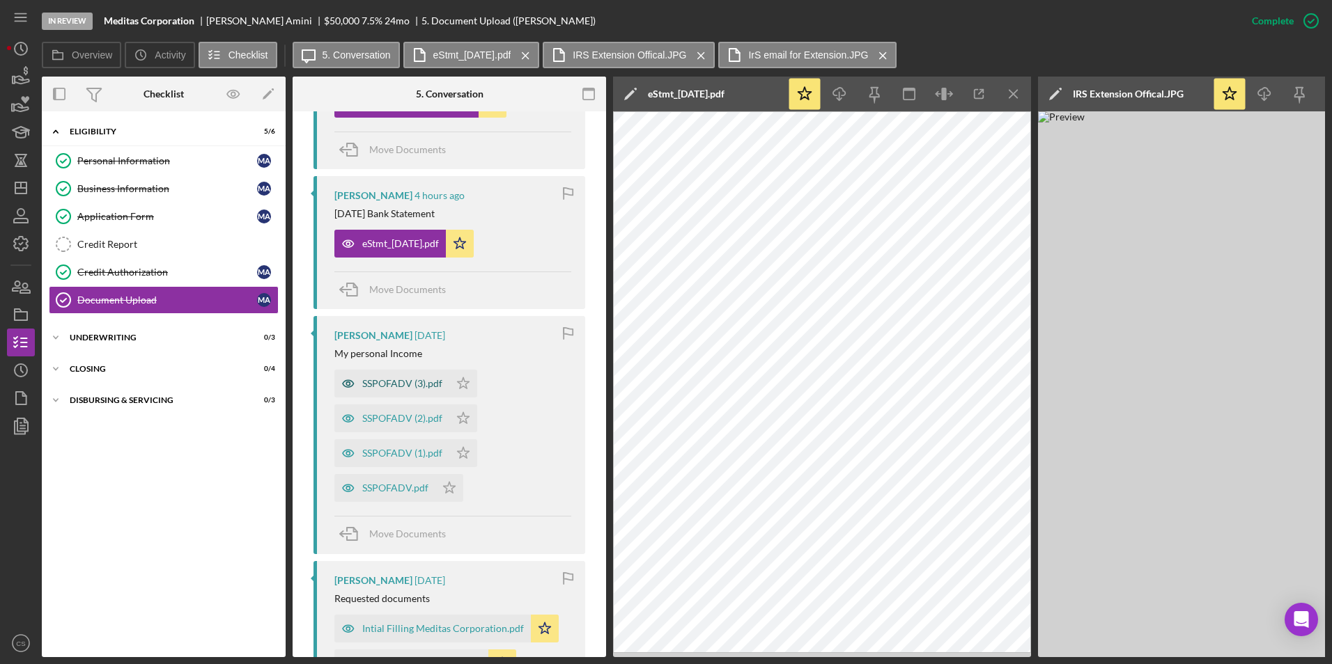
click at [376, 389] on div "SSPOFADV (3).pdf" at bounding box center [402, 383] width 80 height 11
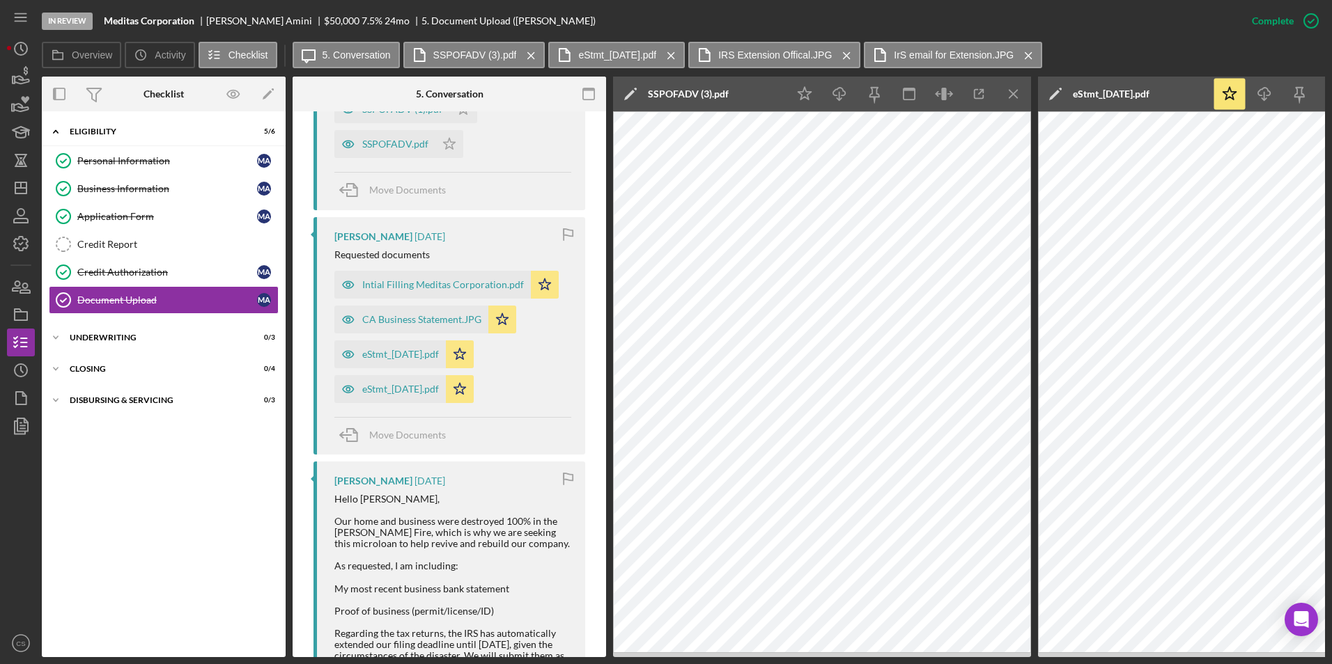
scroll to position [2046, 0]
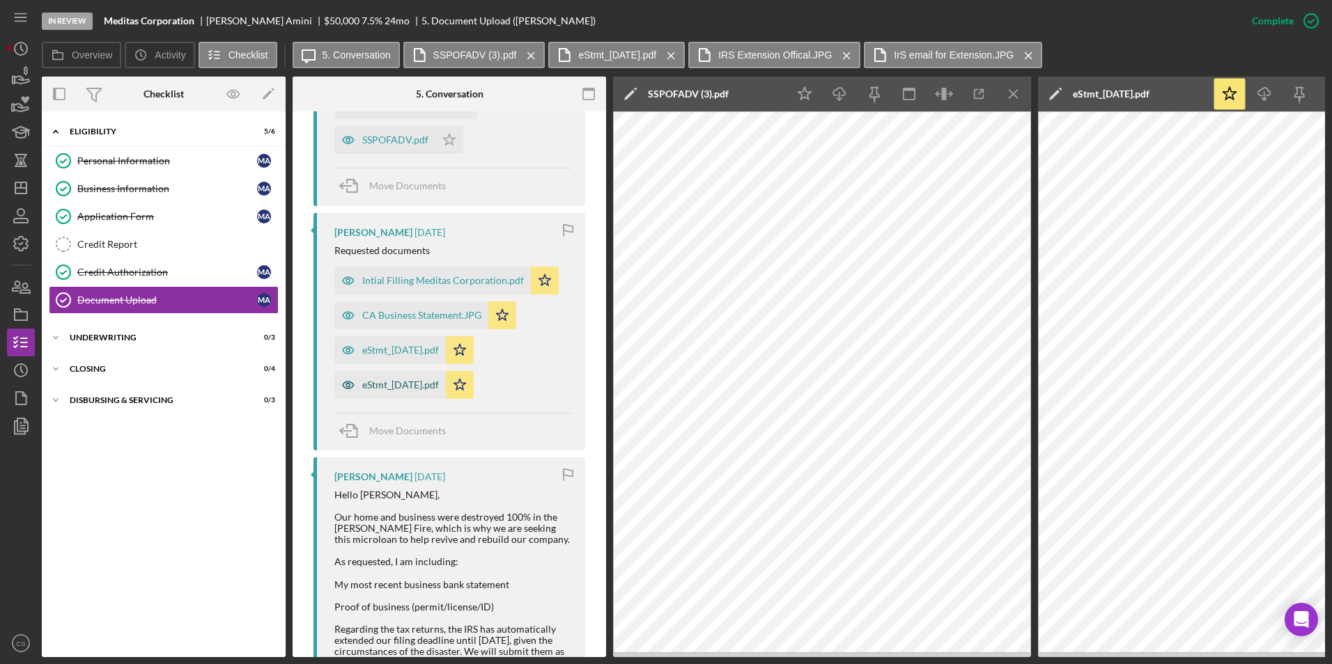
click at [412, 391] on div "eStmt_[DATE].pdf" at bounding box center [400, 385] width 77 height 11
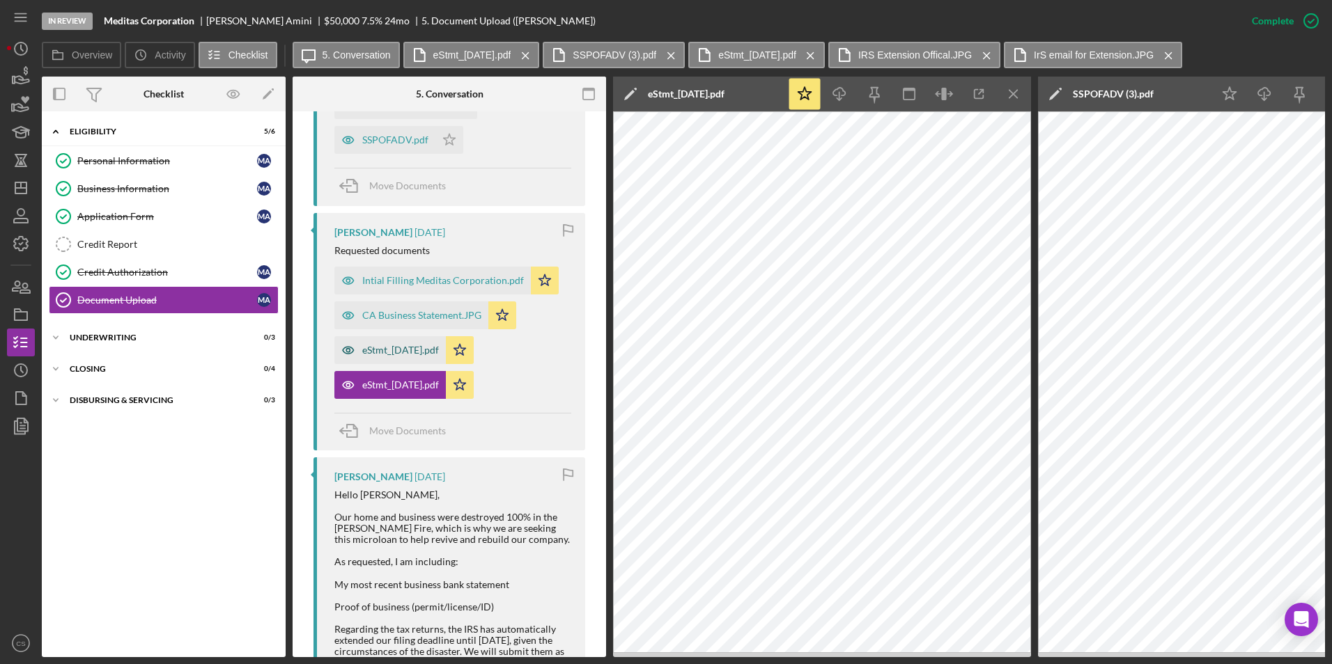
click at [394, 364] on div "eStmt_[DATE].pdf" at bounding box center [389, 350] width 111 height 28
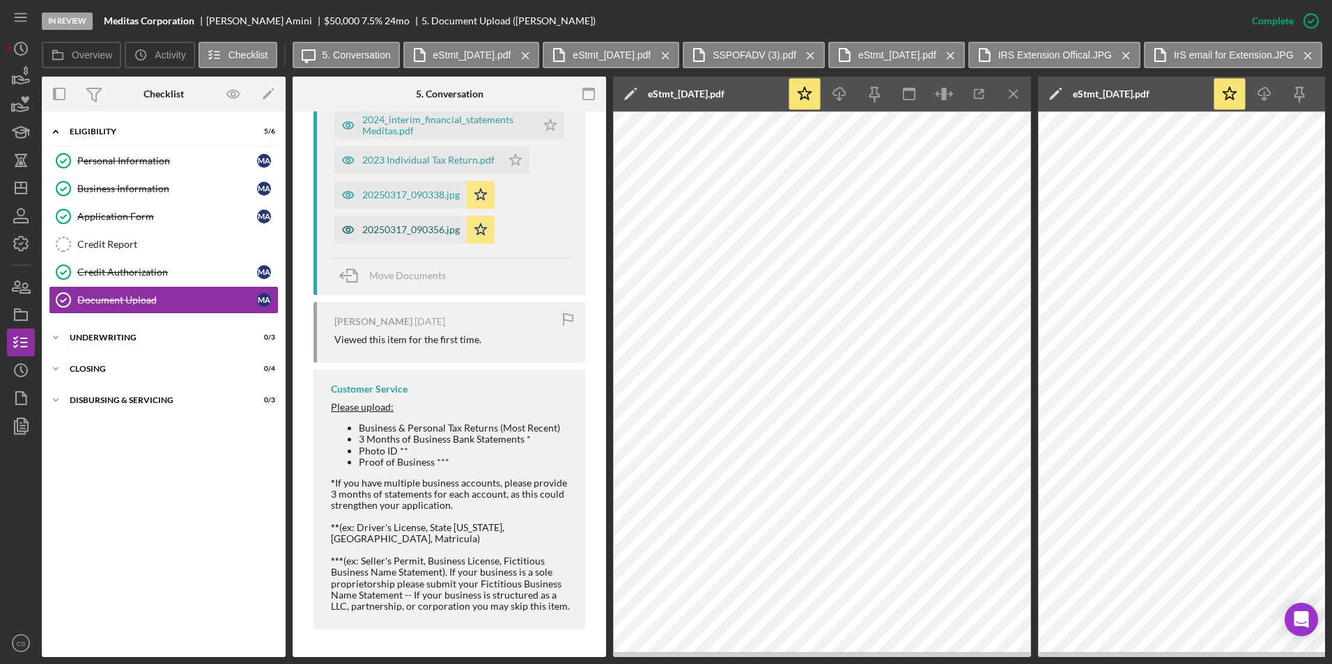
scroll to position [4275, 0]
click at [389, 235] on div "20250317_090356.jpg" at bounding box center [410, 229] width 97 height 11
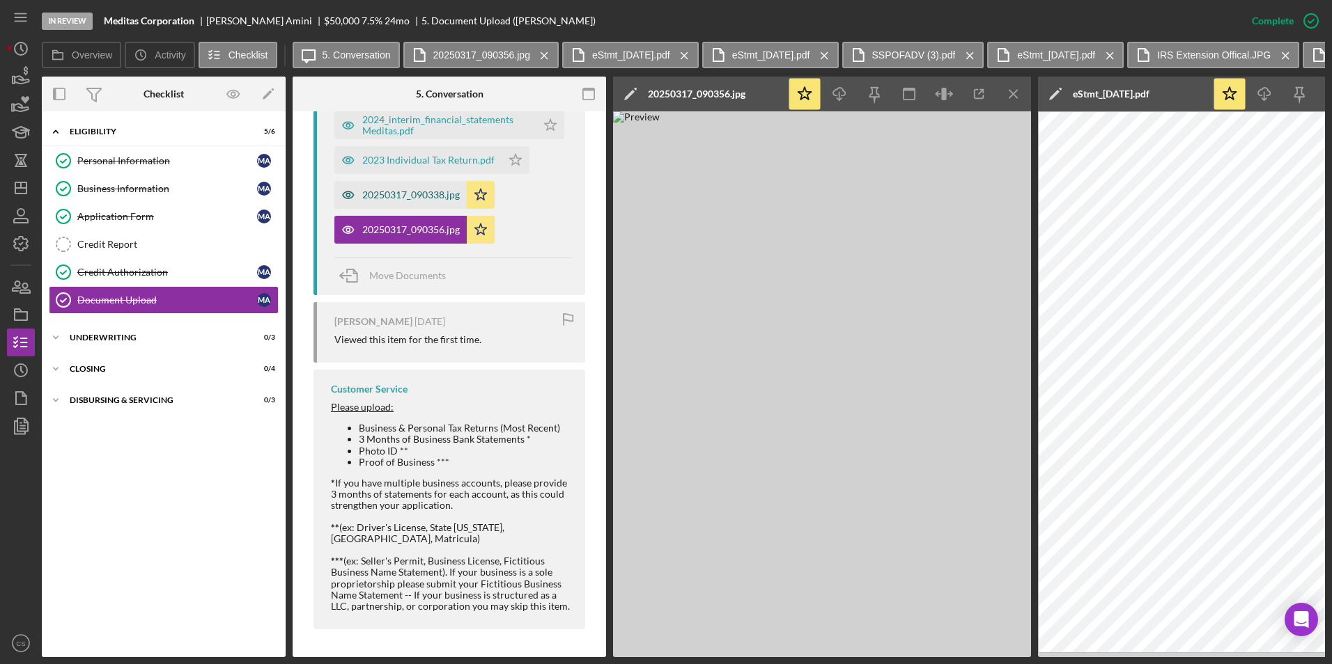
click at [410, 209] on div "20250317_090338.jpg" at bounding box center [400, 195] width 132 height 28
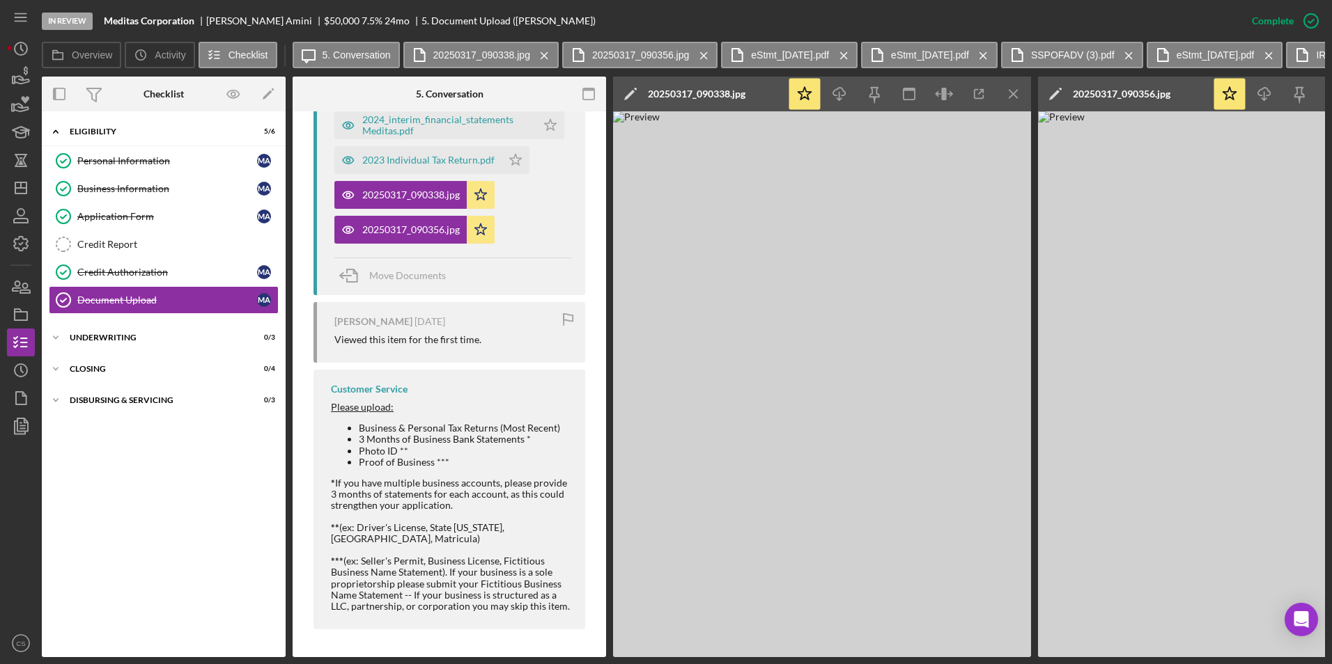
scroll to position [4135, 0]
click at [437, 96] on div "2023 Business Tax Return (1).pdf" at bounding box center [432, 90] width 140 height 11
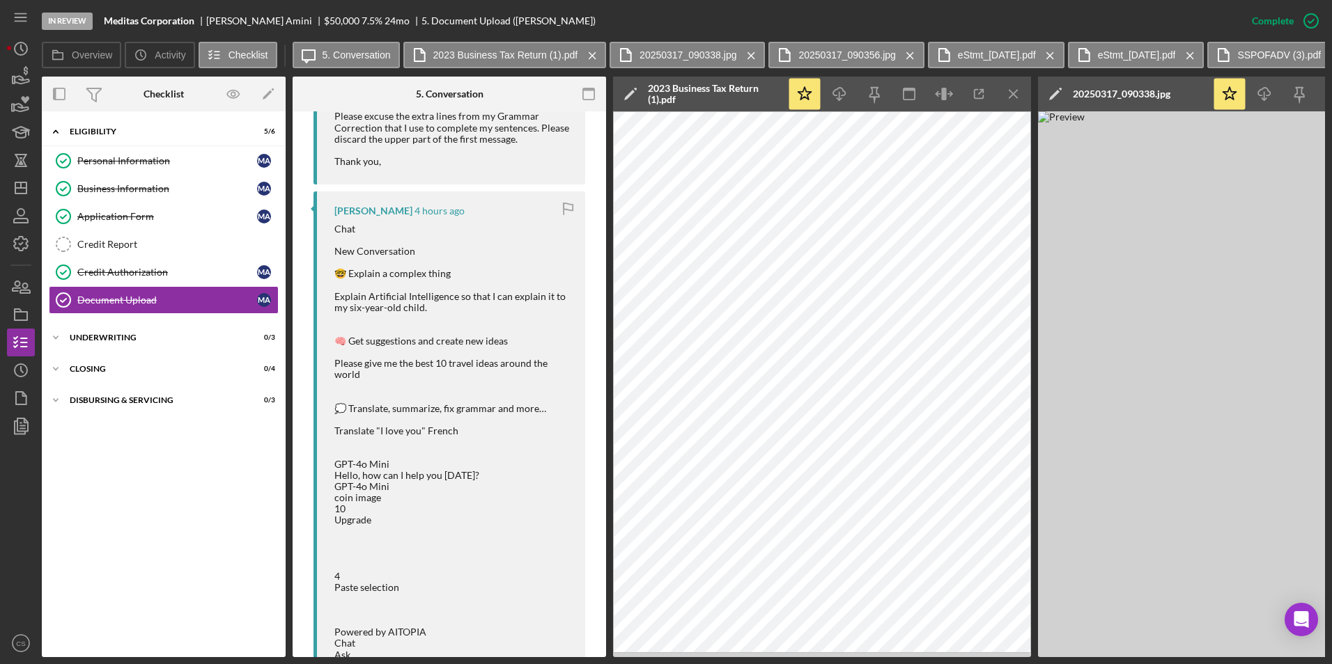
scroll to position [235, 0]
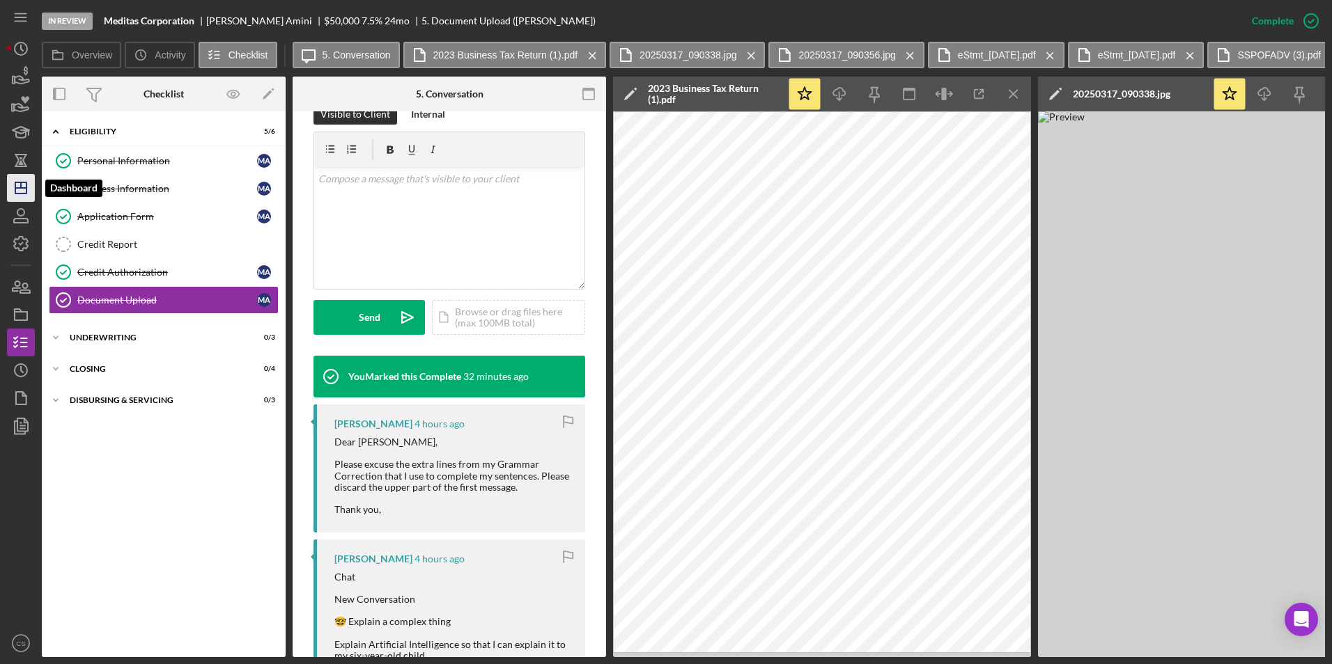
click at [24, 196] on icon "Icon/Dashboard" at bounding box center [20, 188] width 35 height 35
